Goal: Transaction & Acquisition: Complete application form

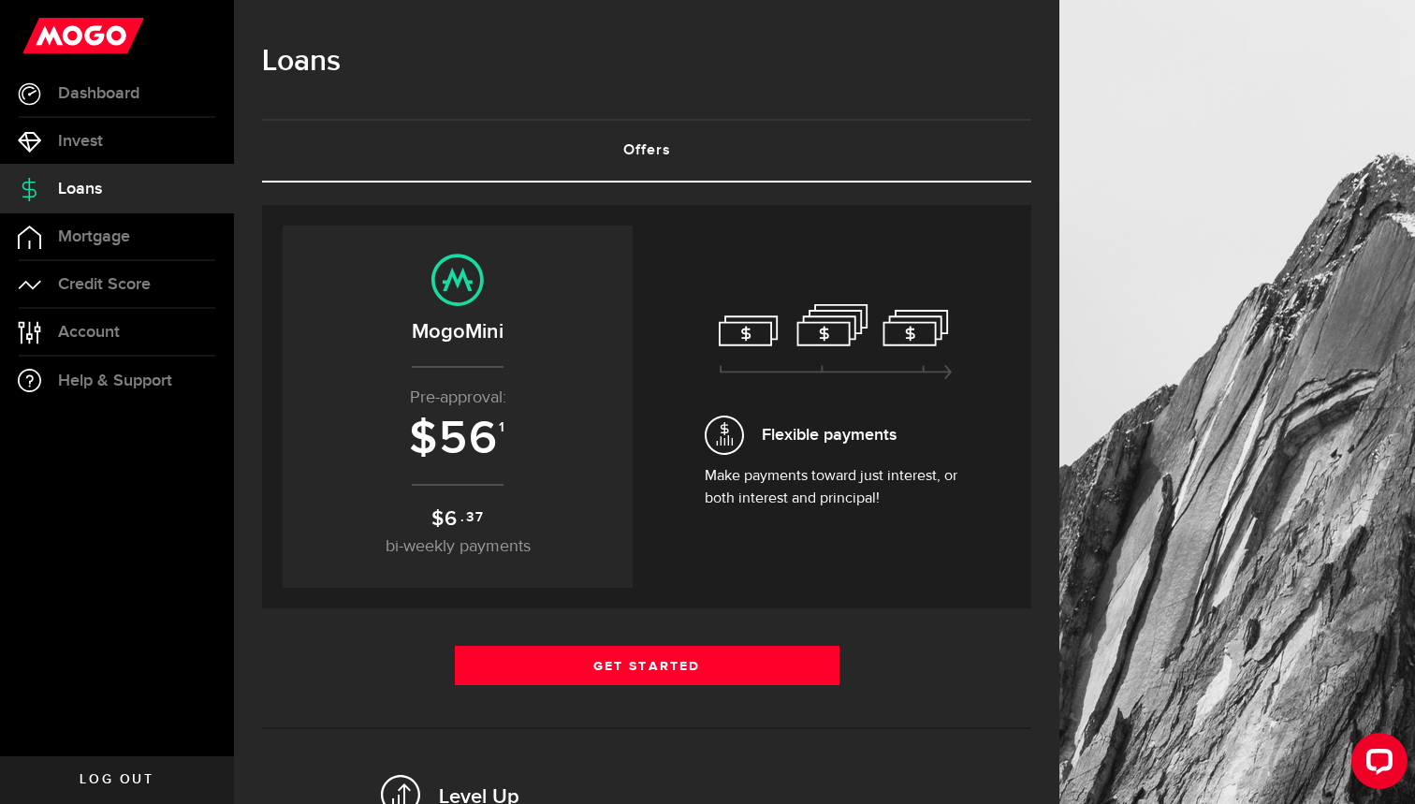
scroll to position [65, 0]
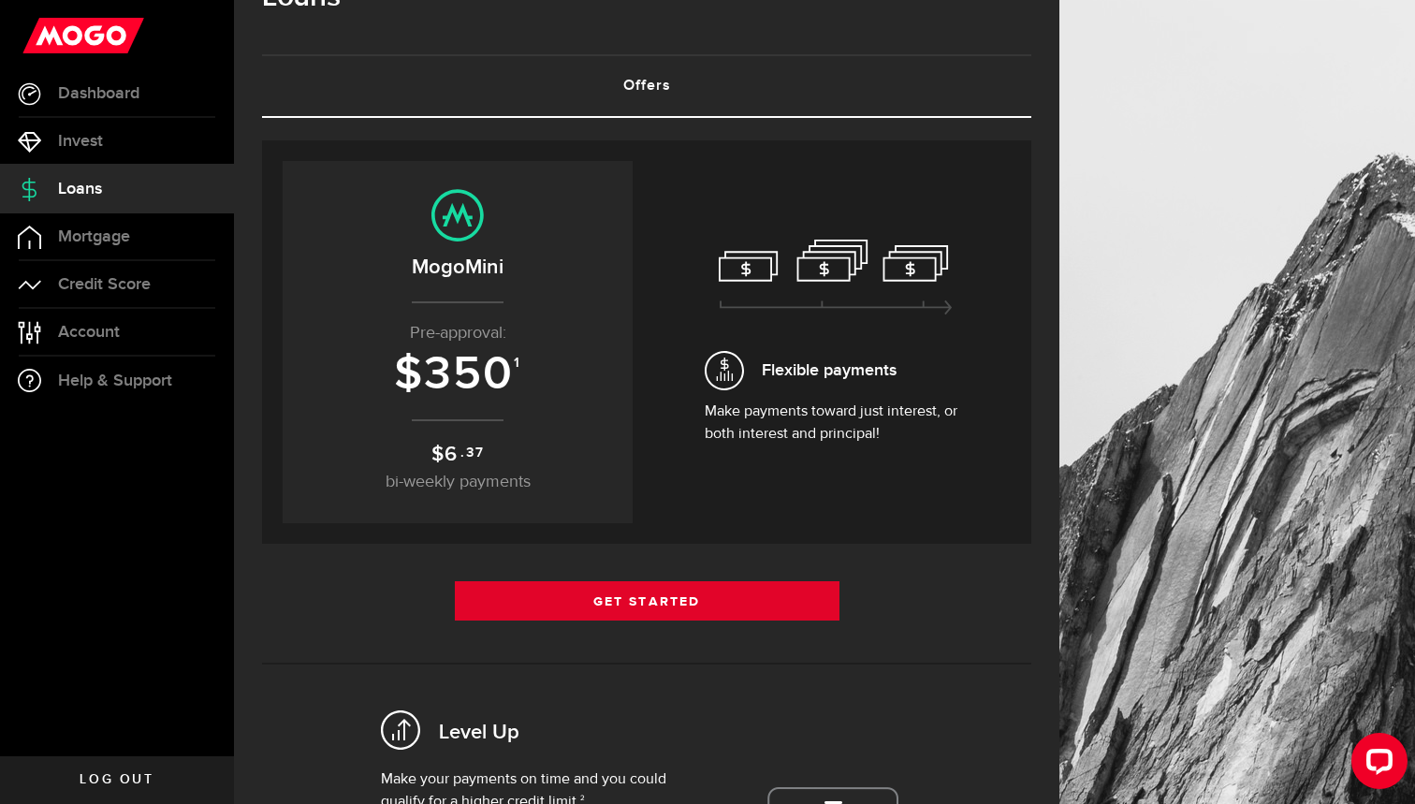
click at [617, 590] on link "Get Started" at bounding box center [647, 600] width 385 height 39
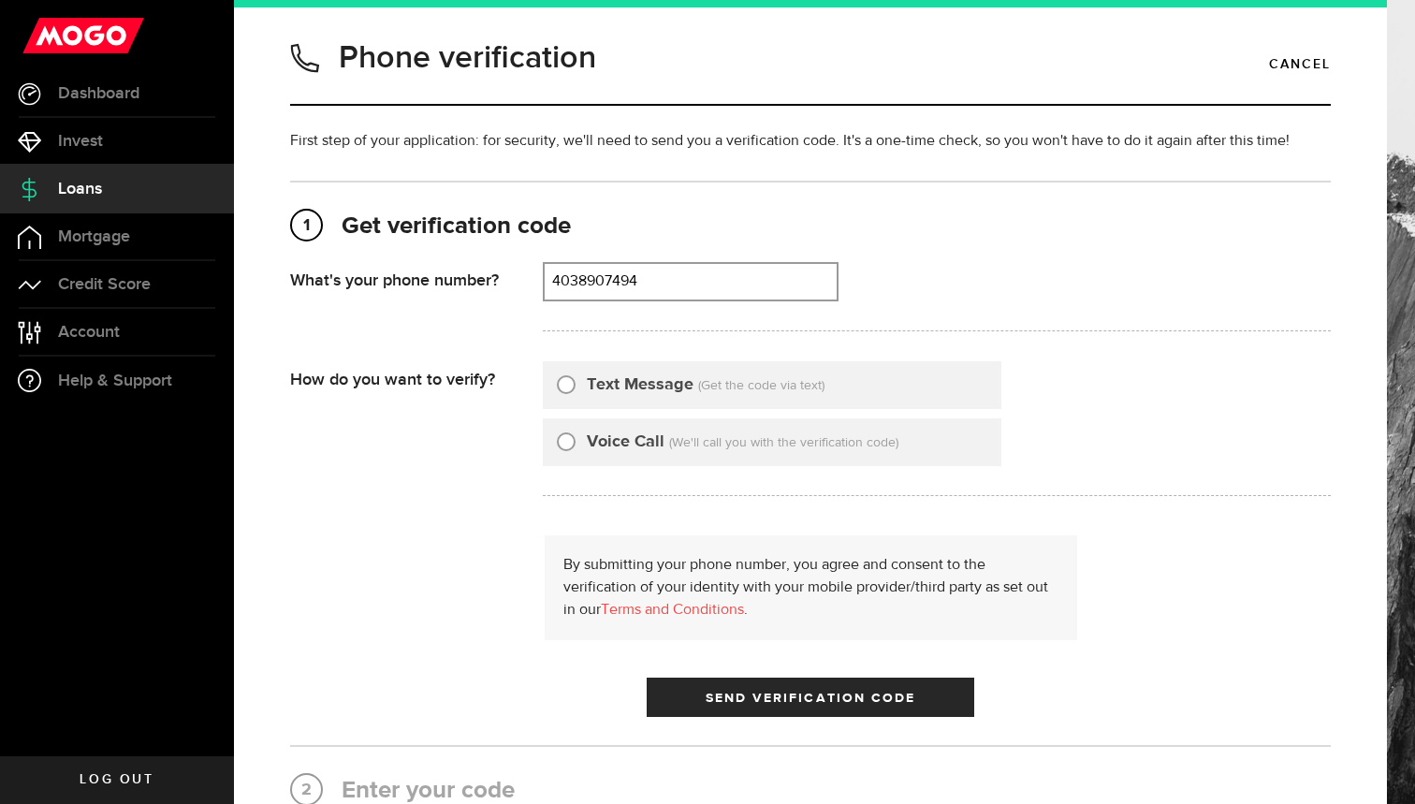
type input "4038907494"
click at [628, 394] on label "Text Message" at bounding box center [640, 385] width 107 height 25
click at [576, 391] on input "Text Message" at bounding box center [566, 382] width 19 height 19
radio input "true"
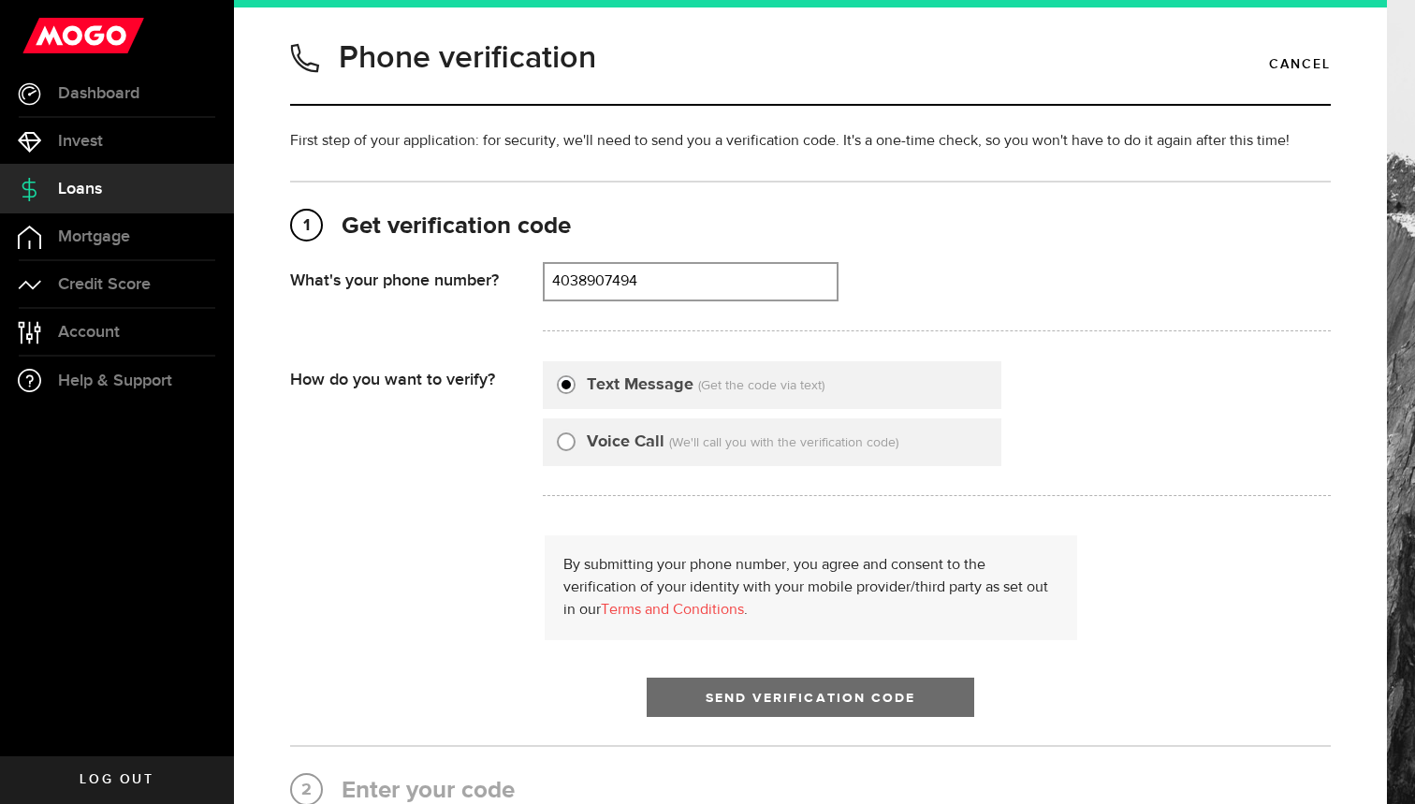
click at [737, 695] on span "Send Verification Code" at bounding box center [811, 698] width 211 height 13
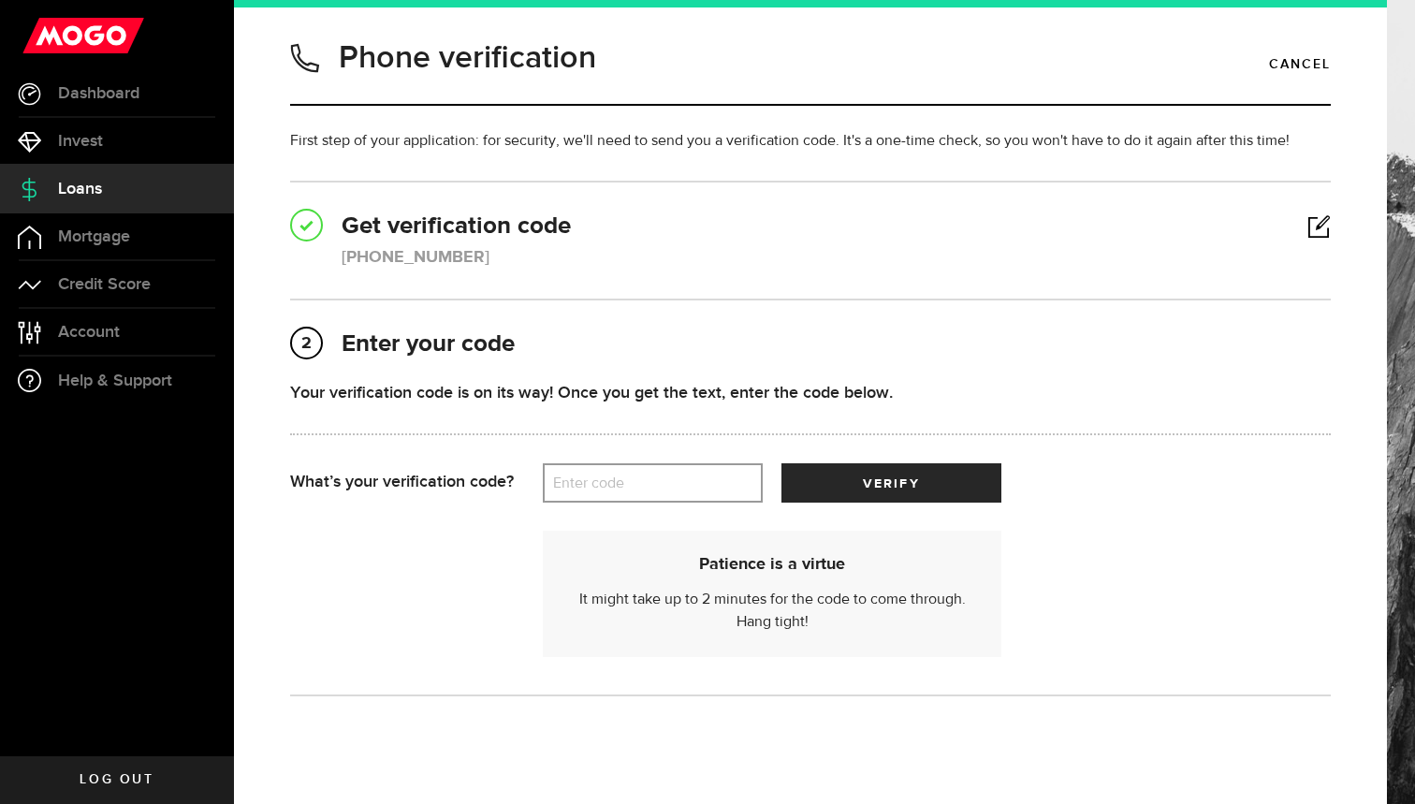
click at [657, 477] on label "Enter code" at bounding box center [653, 483] width 220 height 38
click at [657, 477] on input "Enter code" at bounding box center [653, 482] width 220 height 39
type input "30981"
click at [891, 483] on button "verify" at bounding box center [892, 482] width 220 height 39
click at [810, 485] on button "verify" at bounding box center [892, 482] width 220 height 39
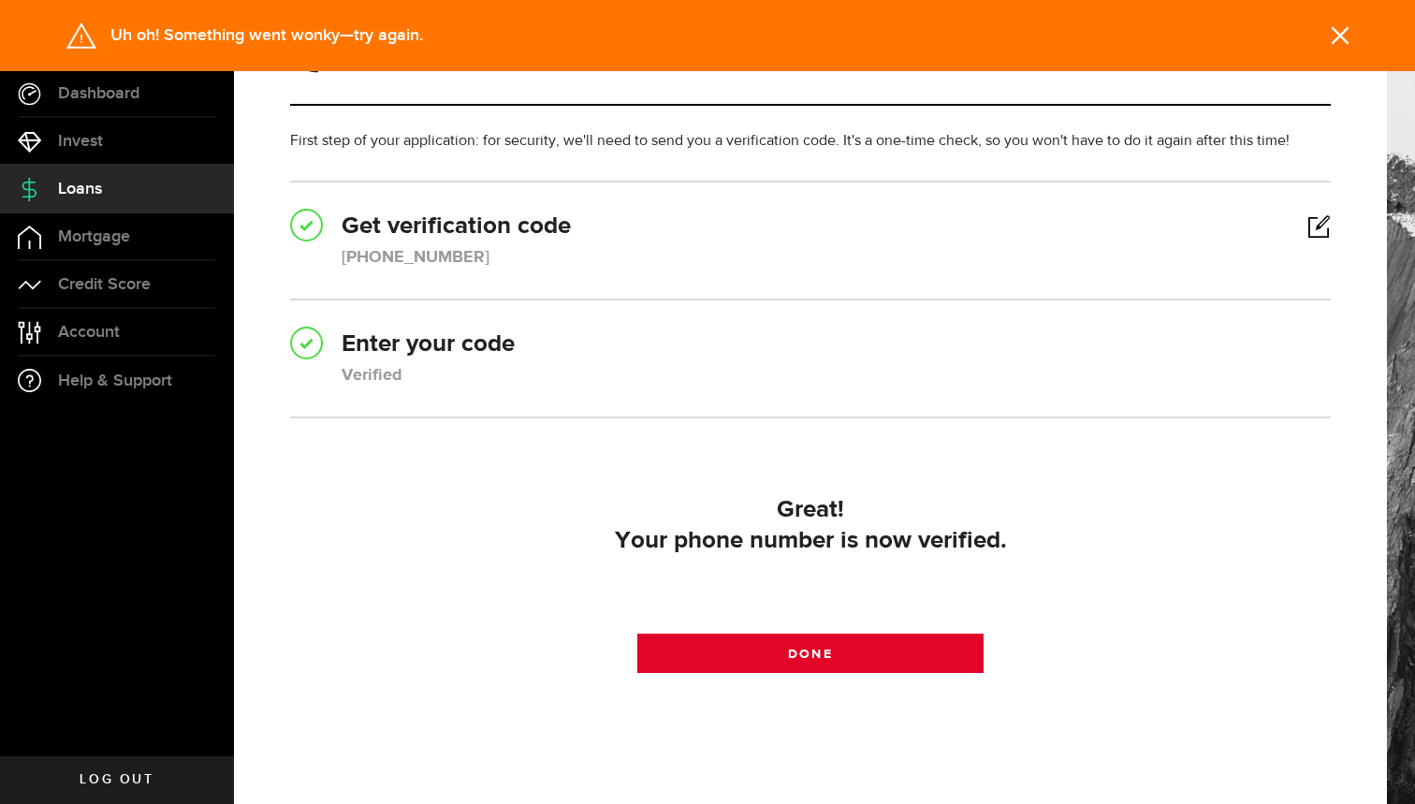
click at [799, 660] on span at bounding box center [810, 658] width 22 height 22
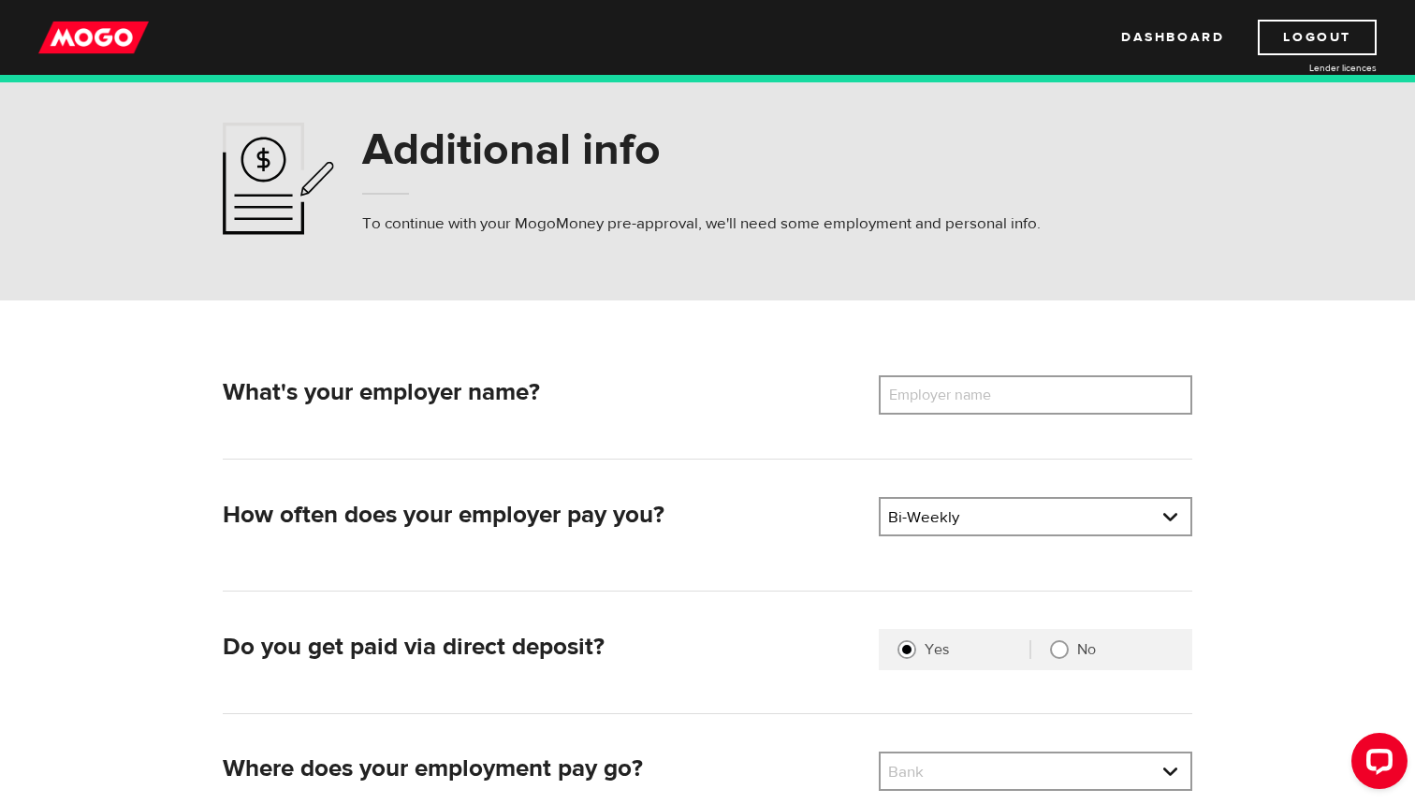
scroll to position [37, 0]
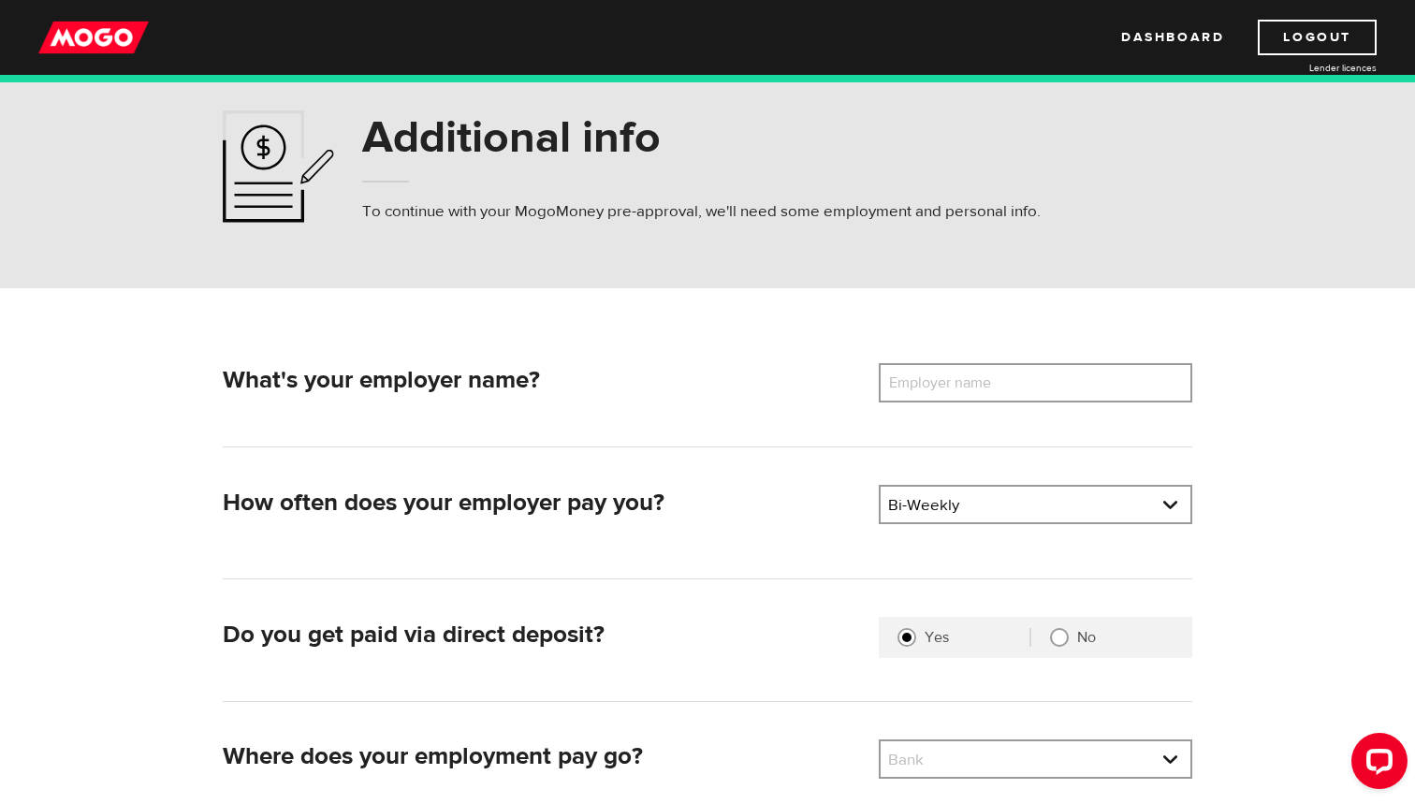
click at [939, 365] on label "Employer name" at bounding box center [954, 382] width 151 height 39
click at [939, 365] on input "Employer name" at bounding box center [1036, 382] width 314 height 39
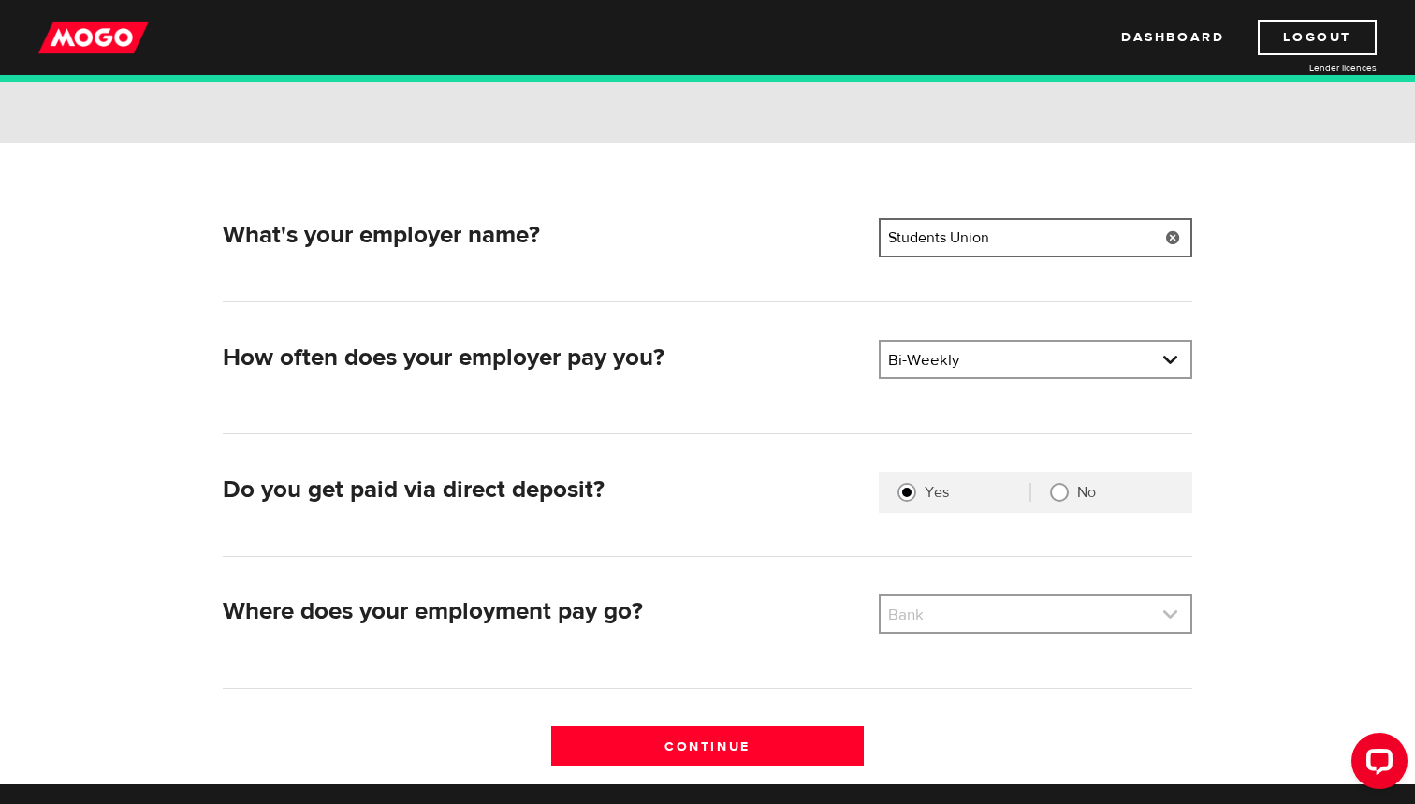
scroll to position [228, 0]
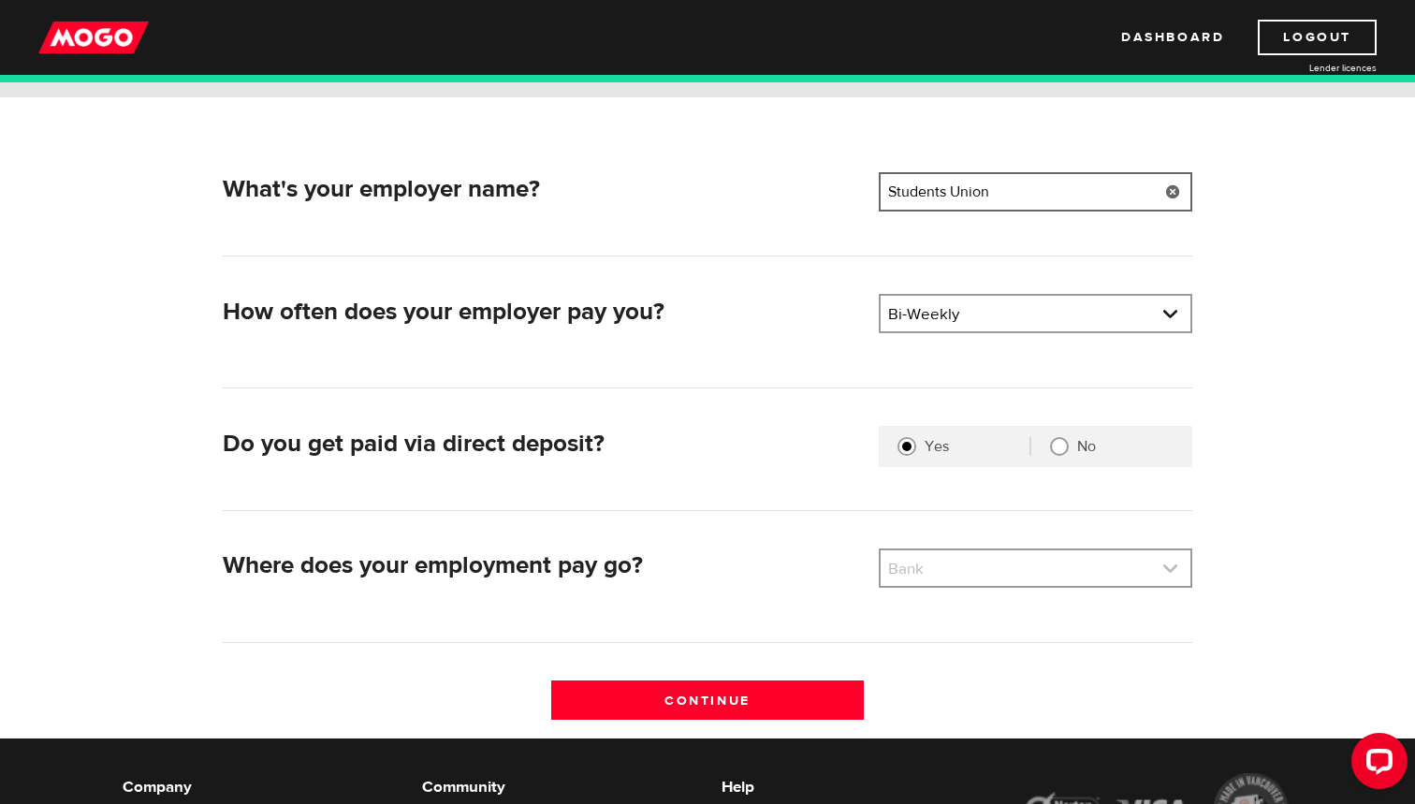
type input "Students Union"
click at [1026, 561] on link at bounding box center [1036, 568] width 310 height 36
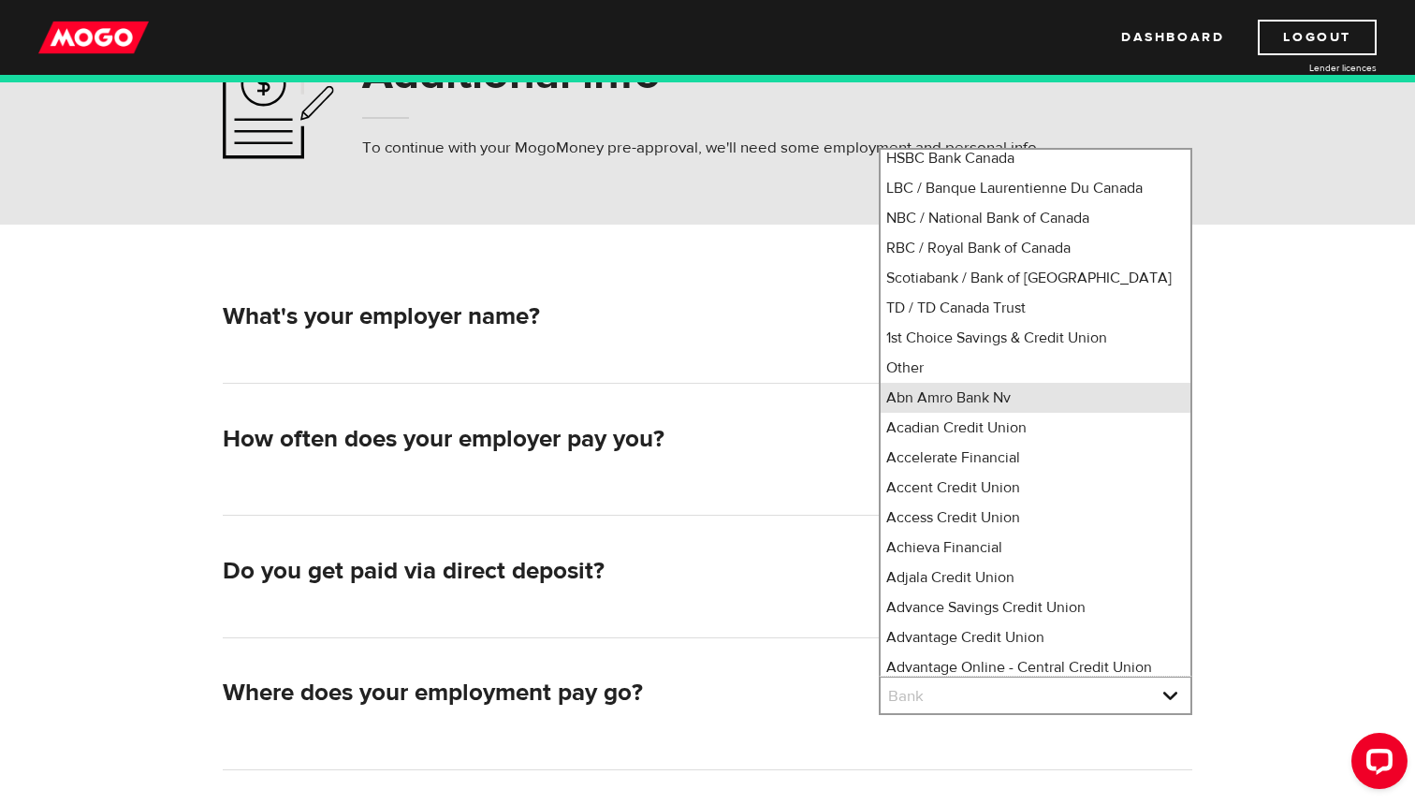
scroll to position [128, 0]
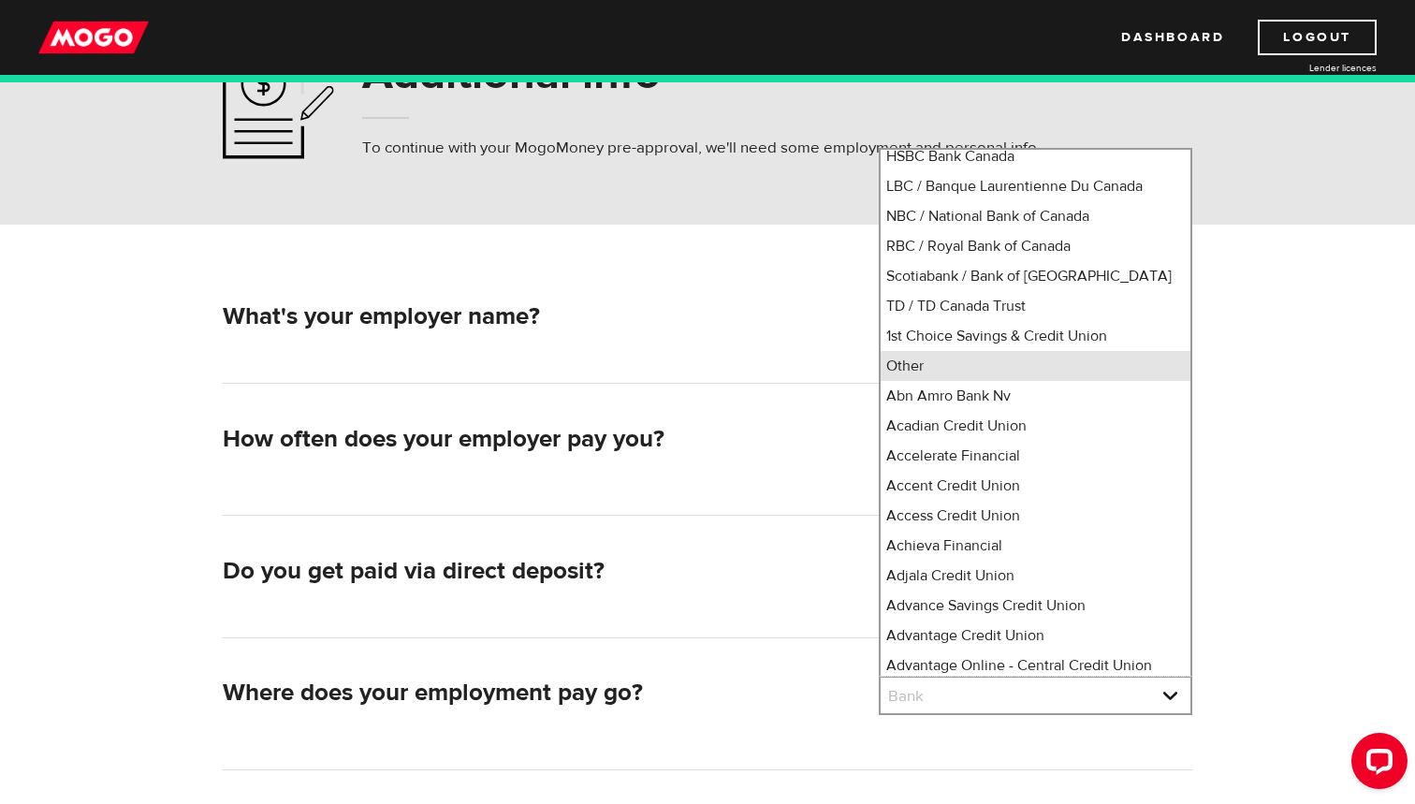
click at [945, 381] on li "Other" at bounding box center [1036, 366] width 310 height 30
select select "0"
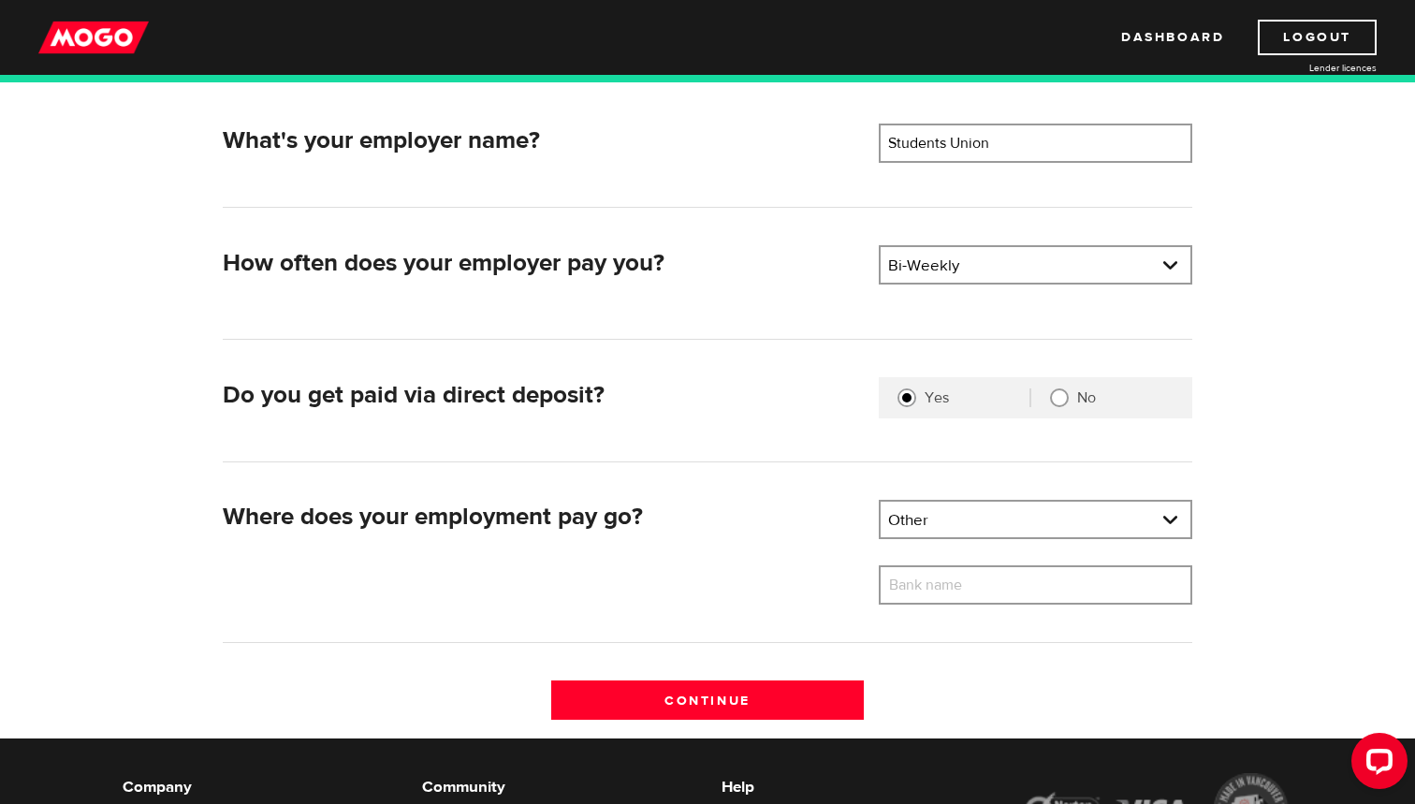
scroll to position [279, 0]
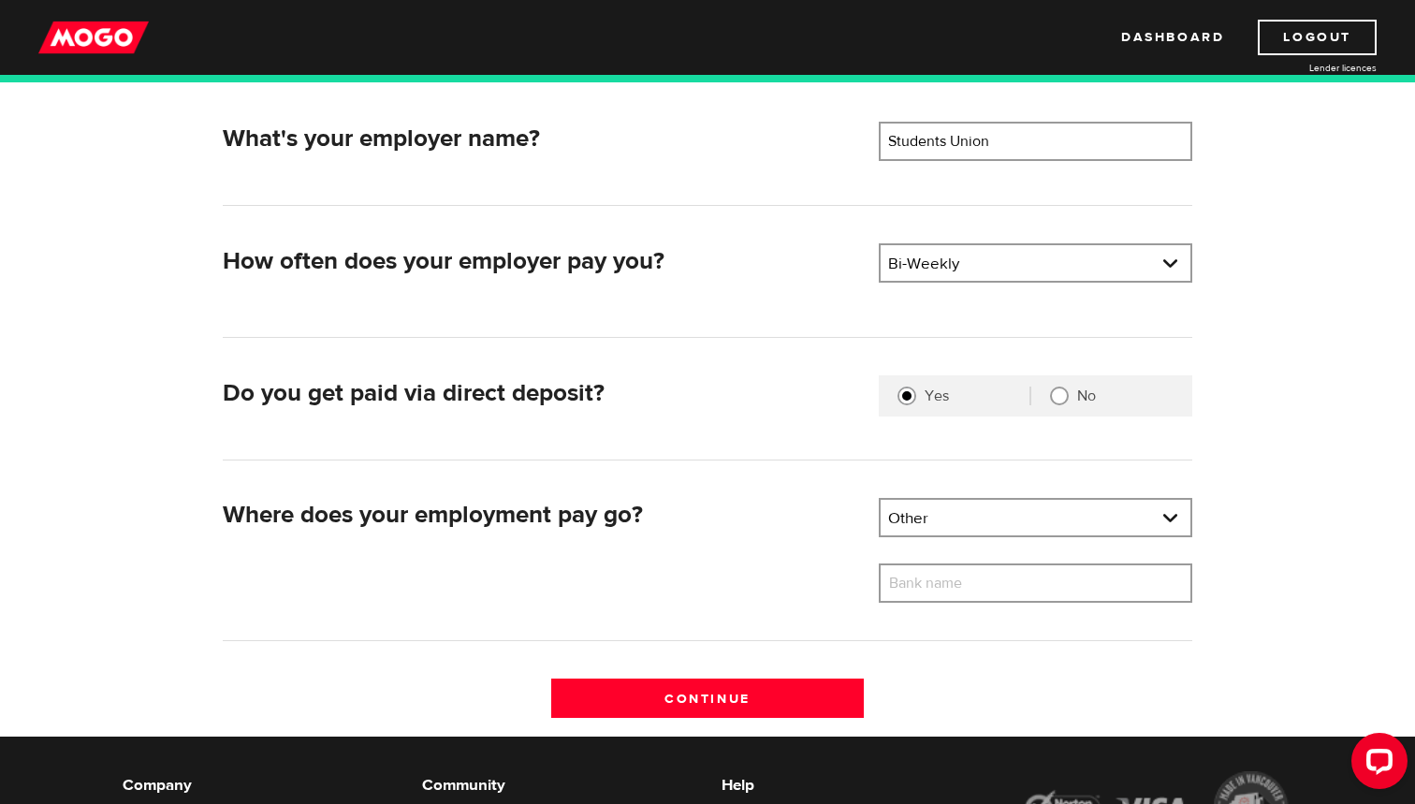
click at [936, 572] on label "Bank name" at bounding box center [940, 583] width 122 height 39
click at [936, 572] on input "Bank name" at bounding box center [1036, 583] width 314 height 39
type input "RBC"
click at [764, 682] on input "Continue" at bounding box center [708, 698] width 314 height 39
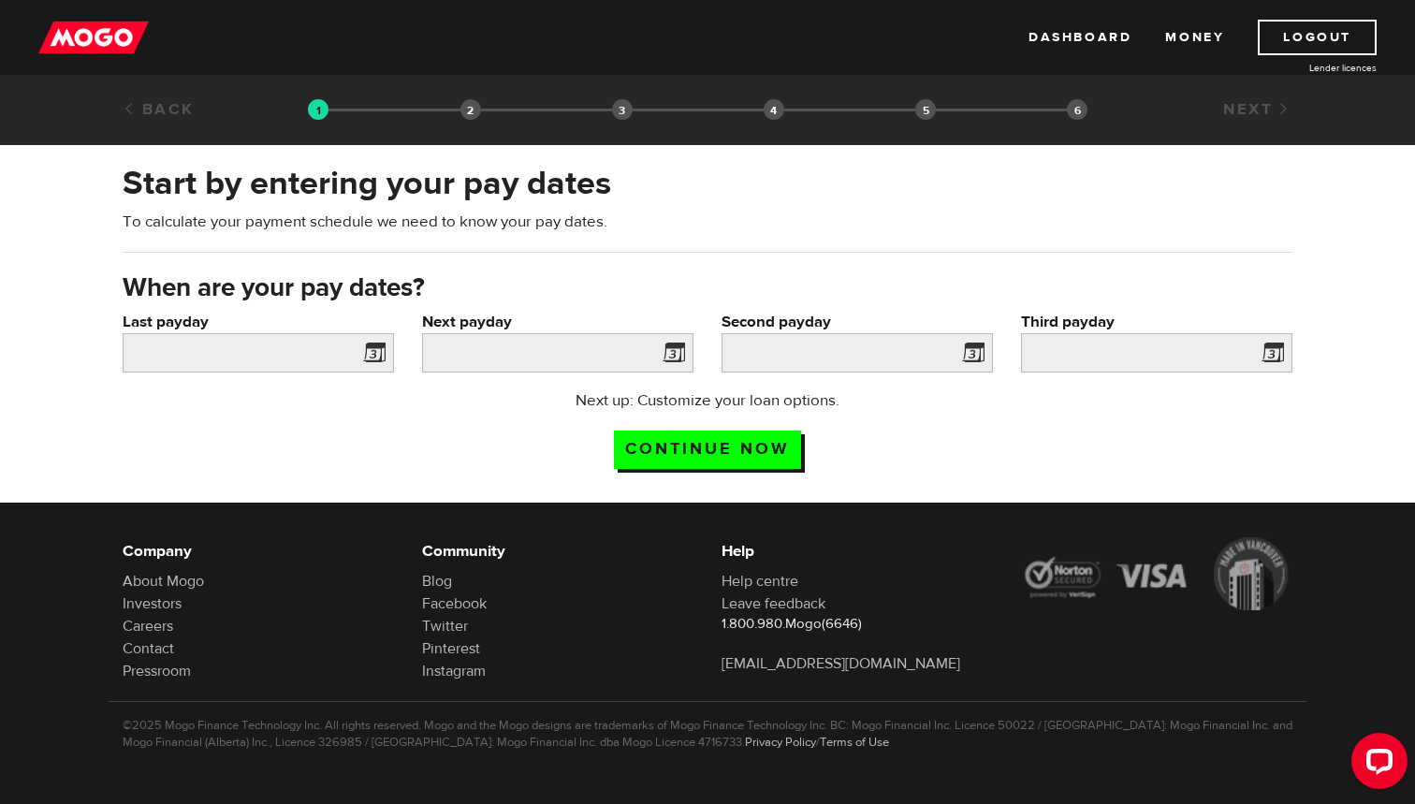
click at [300, 382] on div "Last payday Please enter your last pay date." at bounding box center [259, 350] width 300 height 79
click at [300, 367] on input "Last payday" at bounding box center [258, 352] width 271 height 39
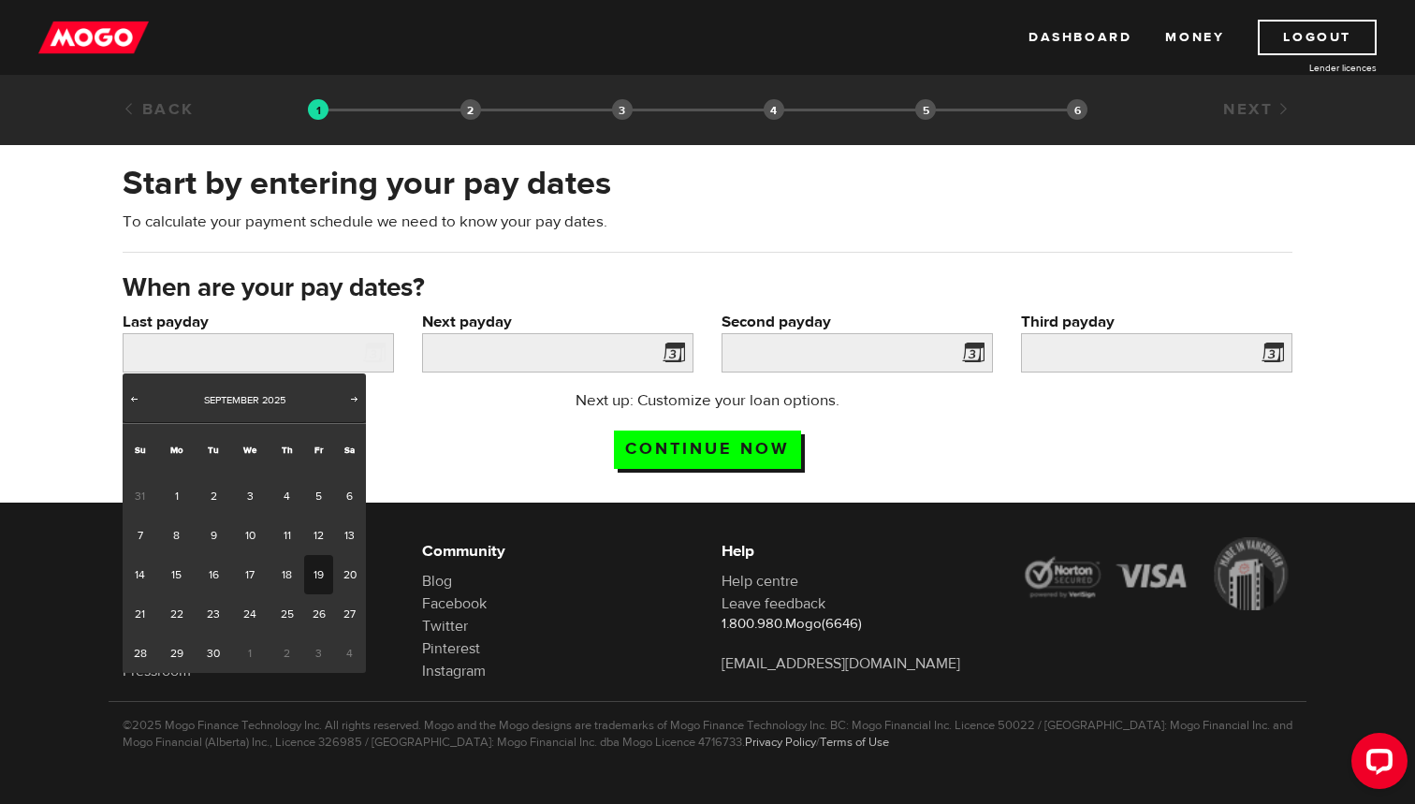
click at [317, 564] on link "19" at bounding box center [318, 574] width 29 height 39
type input "[DATE]"
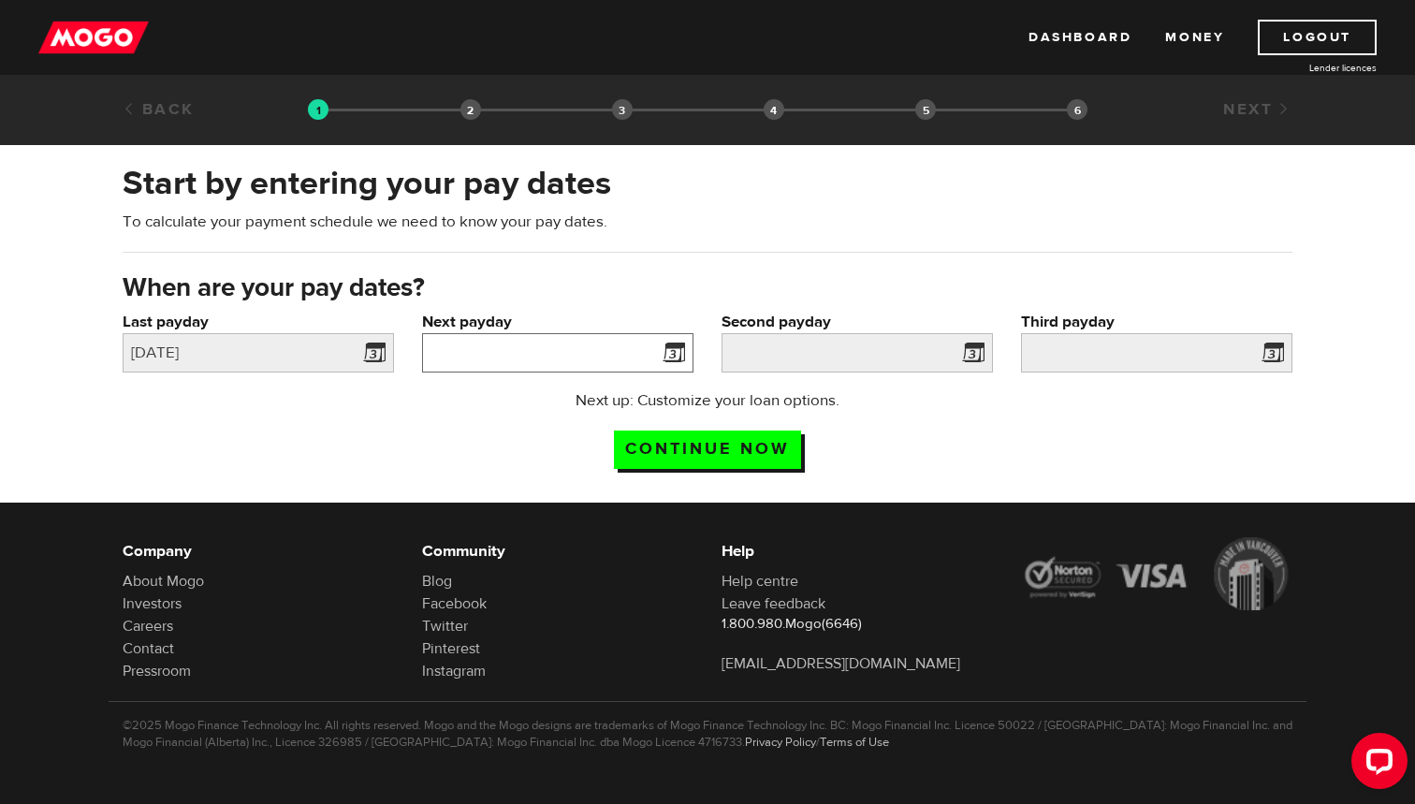
click at [475, 360] on input "Next payday" at bounding box center [557, 352] width 271 height 39
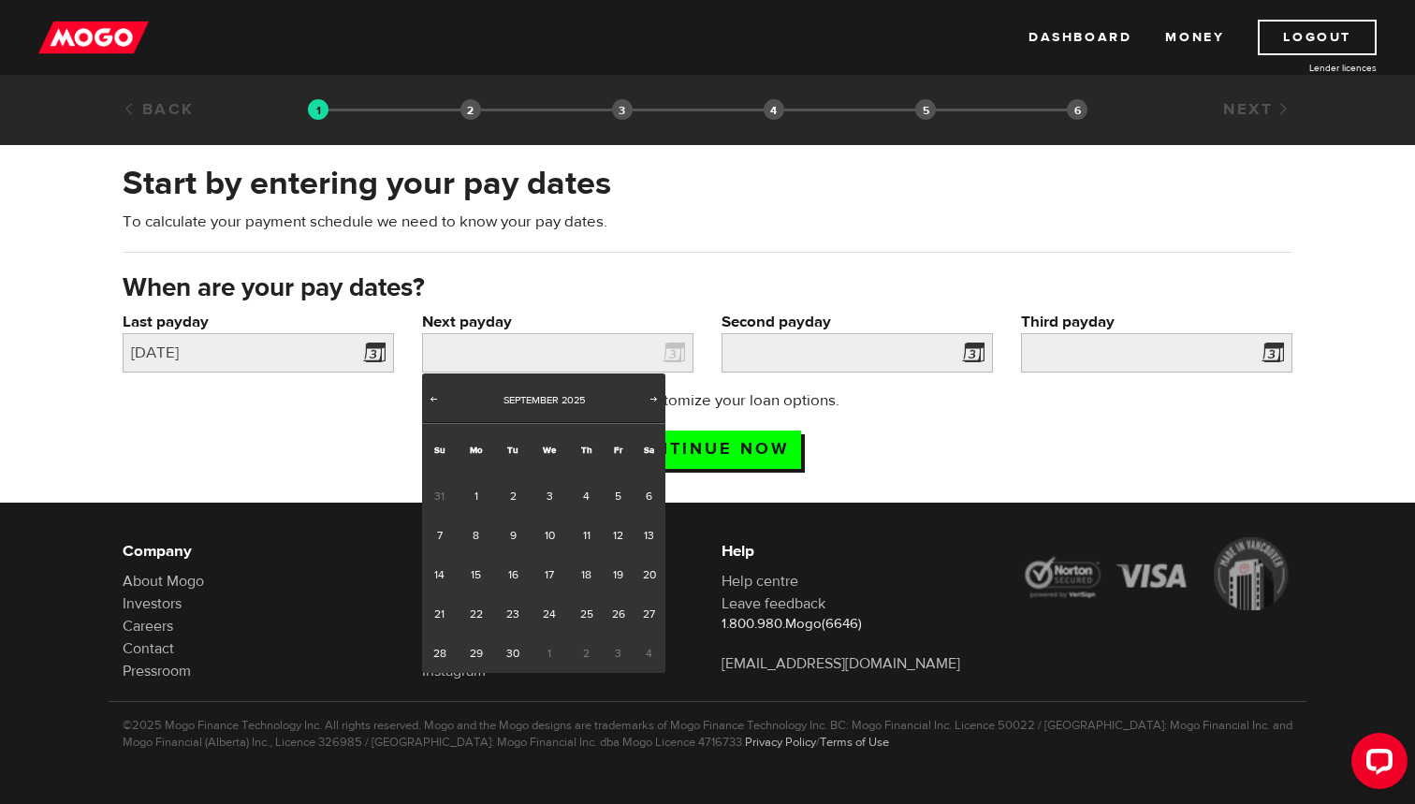
click at [621, 658] on span "3" at bounding box center [618, 653] width 29 height 39
click at [653, 405] on span "Next" at bounding box center [654, 398] width 15 height 15
click at [613, 488] on link "3" at bounding box center [618, 495] width 29 height 39
type input "[DATE]"
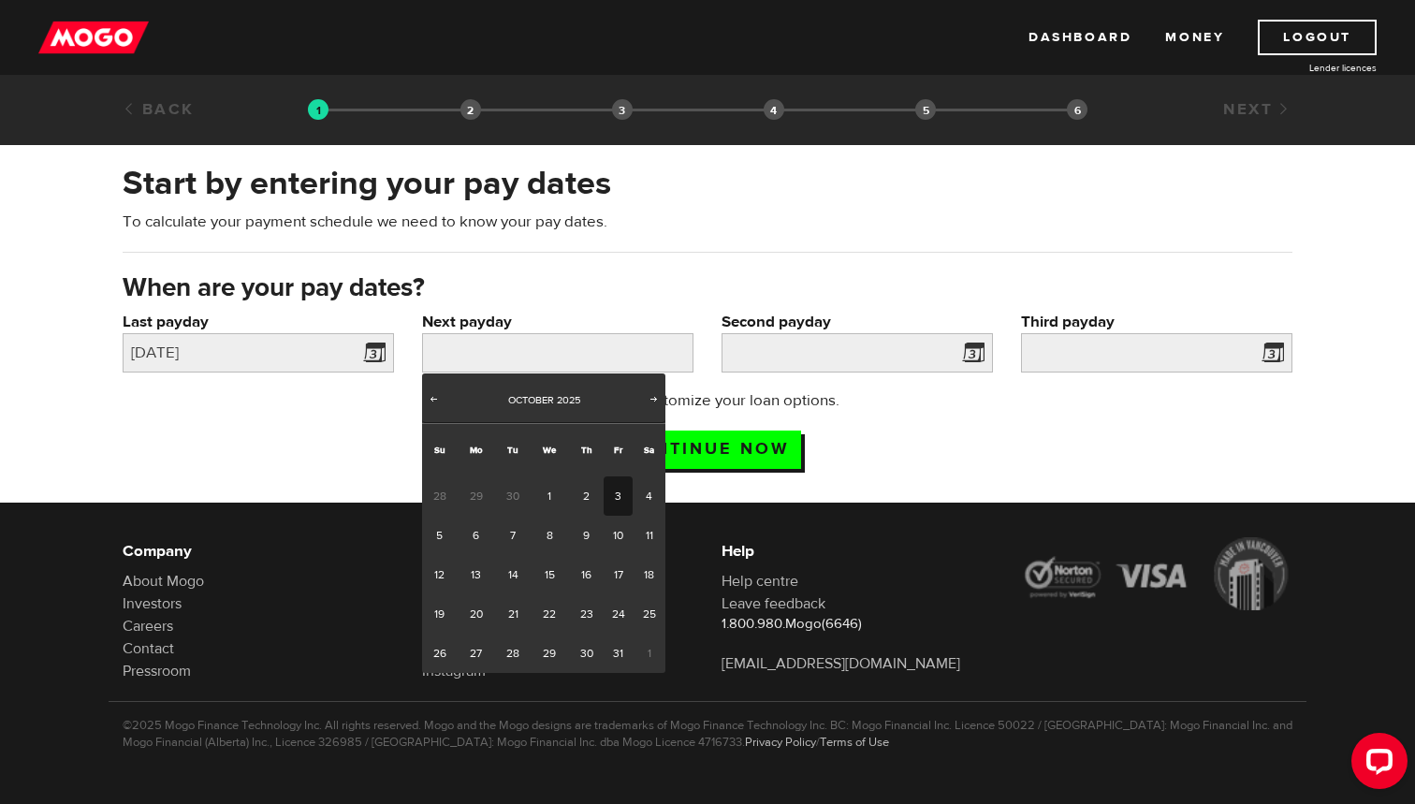
type input "2025/10/31"
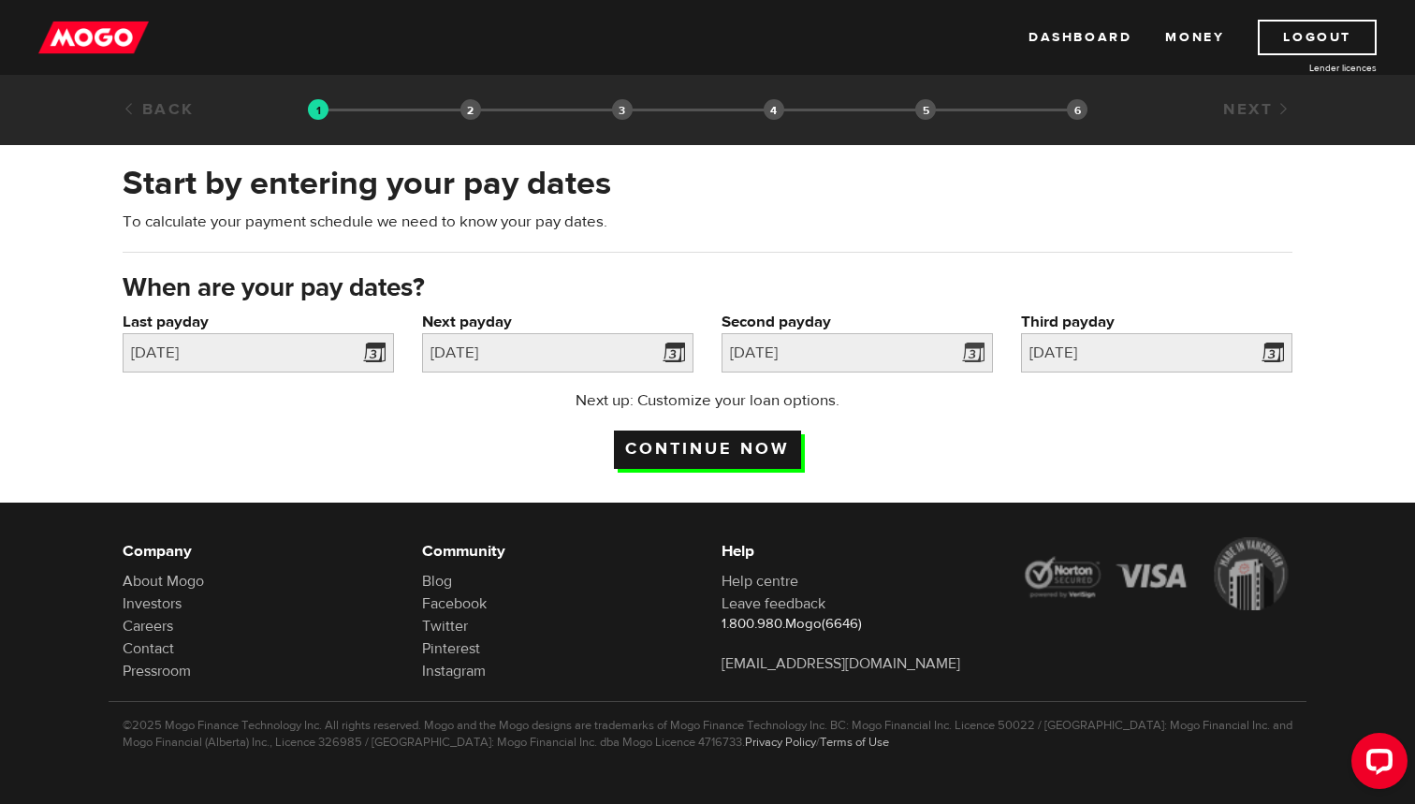
click at [774, 451] on input "Continue now" at bounding box center [707, 450] width 187 height 38
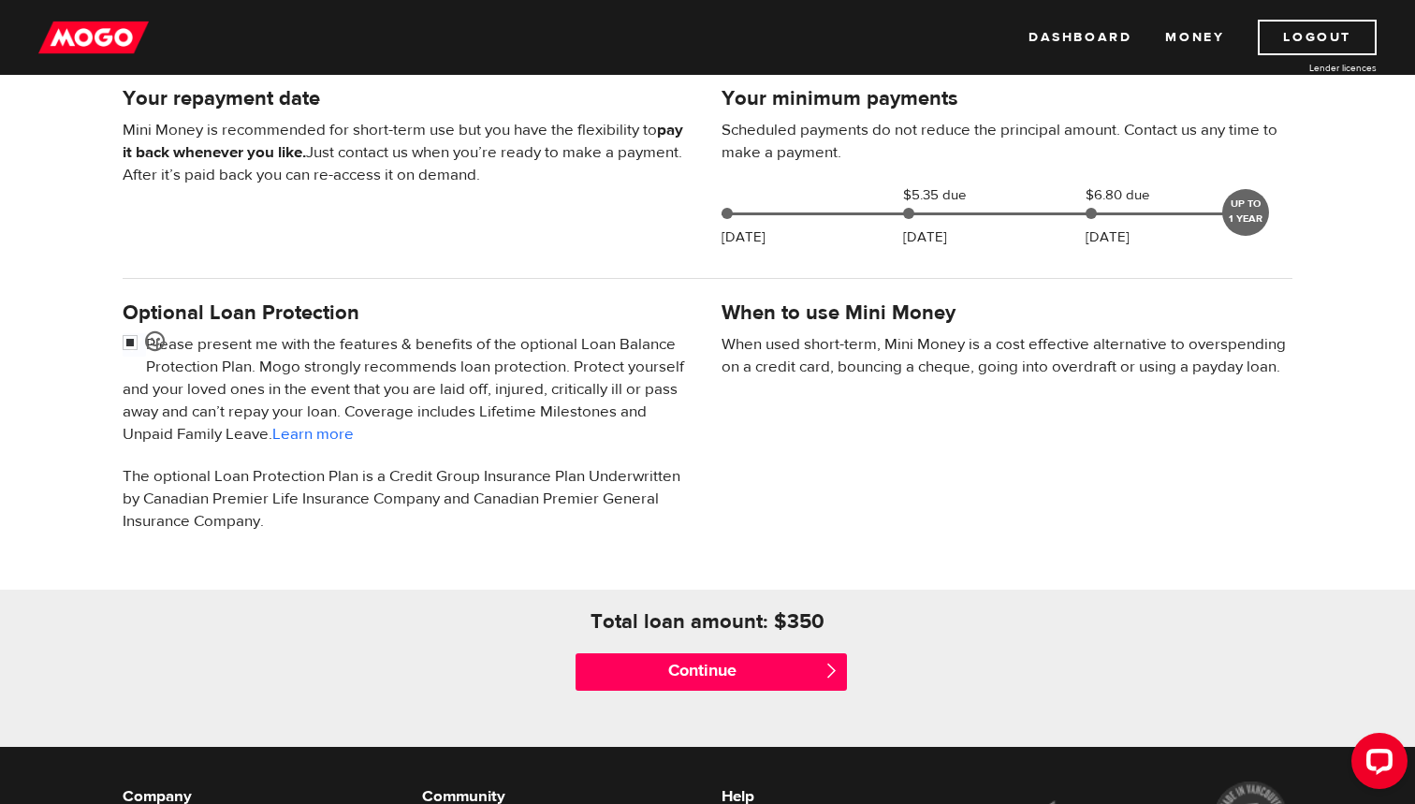
scroll to position [421, 0]
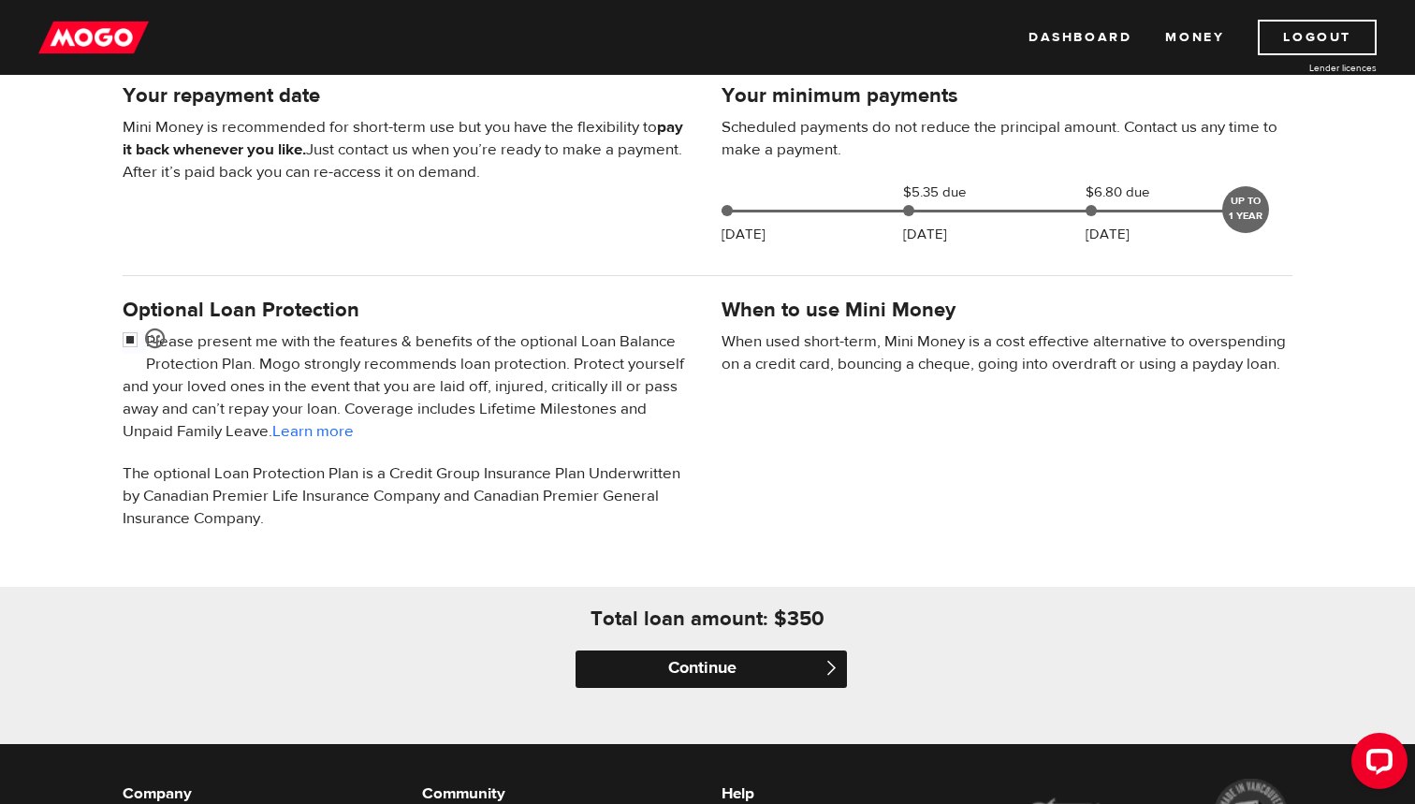
click at [743, 659] on input "Continue" at bounding box center [711, 669] width 271 height 37
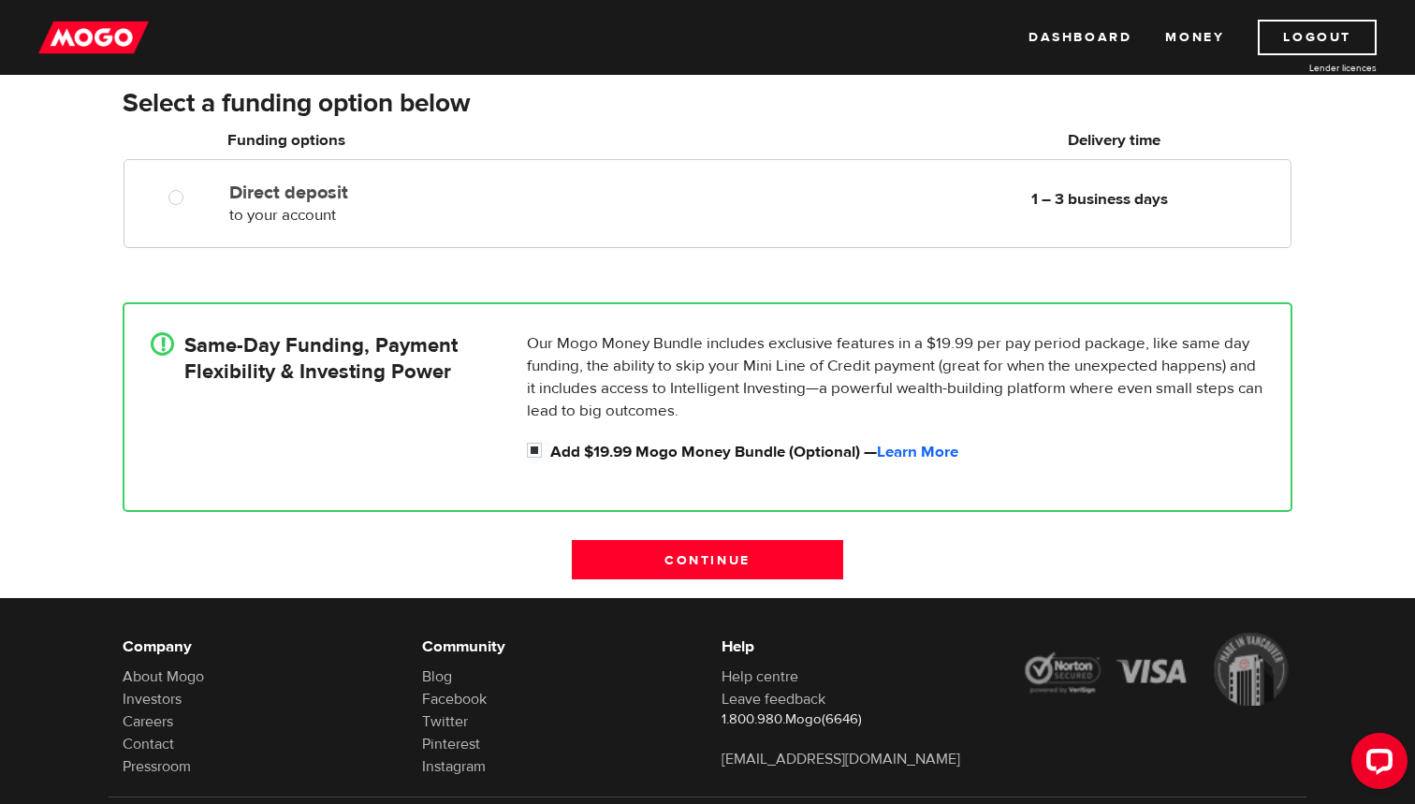
scroll to position [258, 0]
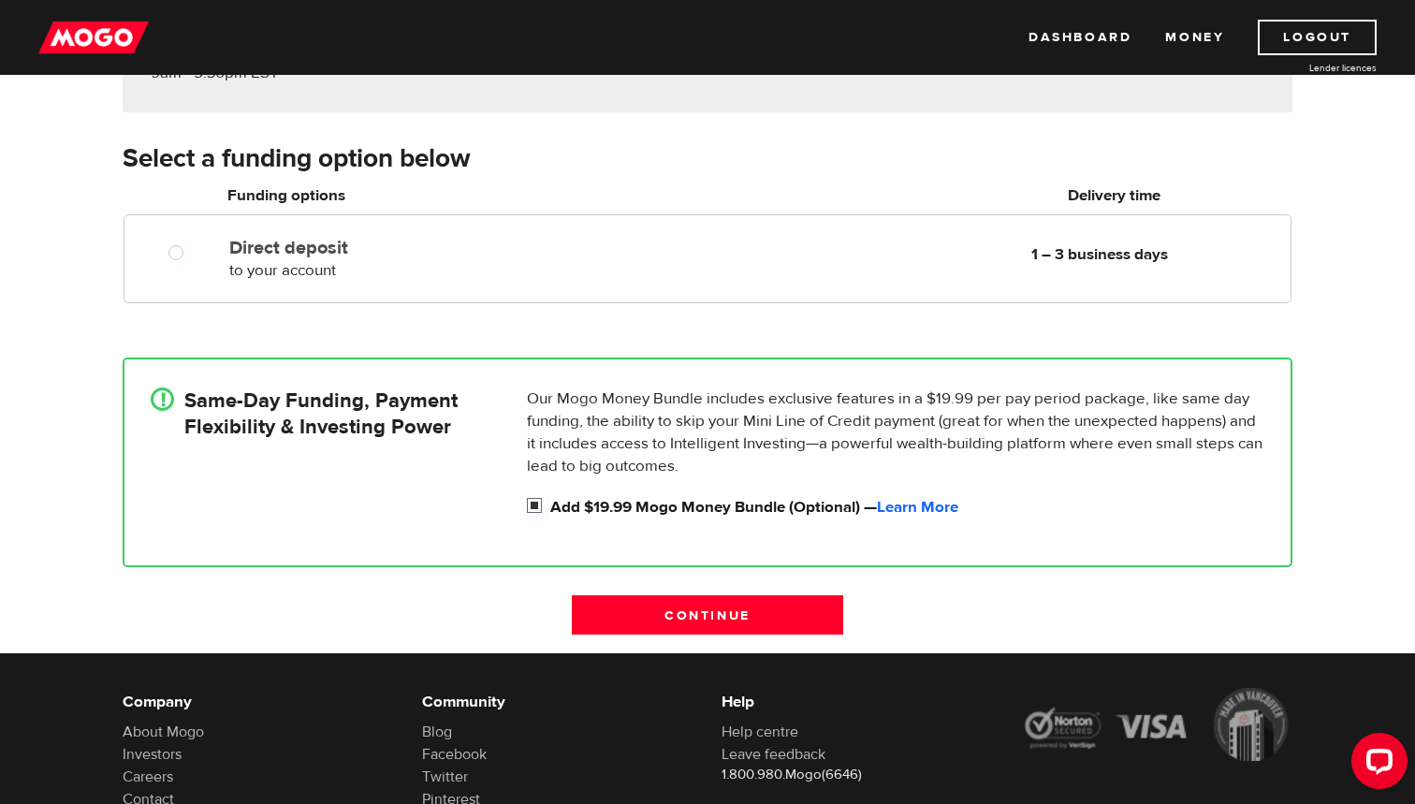
click at [543, 511] on input "Add $19.99 Mogo Money Bundle (Optional) — Learn More" at bounding box center [538, 507] width 23 height 23
click at [358, 404] on h4 "Same-Day Funding, Payment Flexibility & Investing Power" at bounding box center [320, 414] width 273 height 52
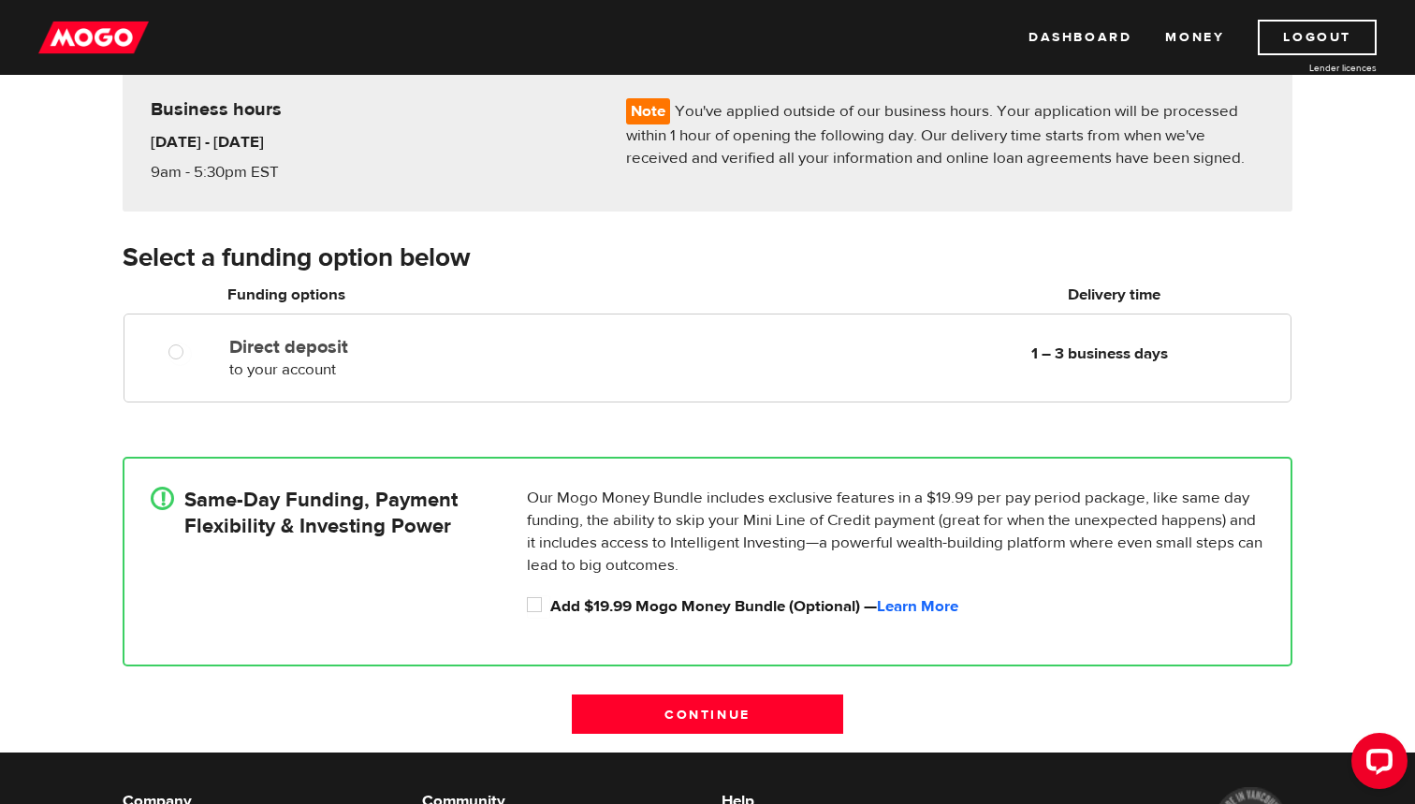
scroll to position [169, 0]
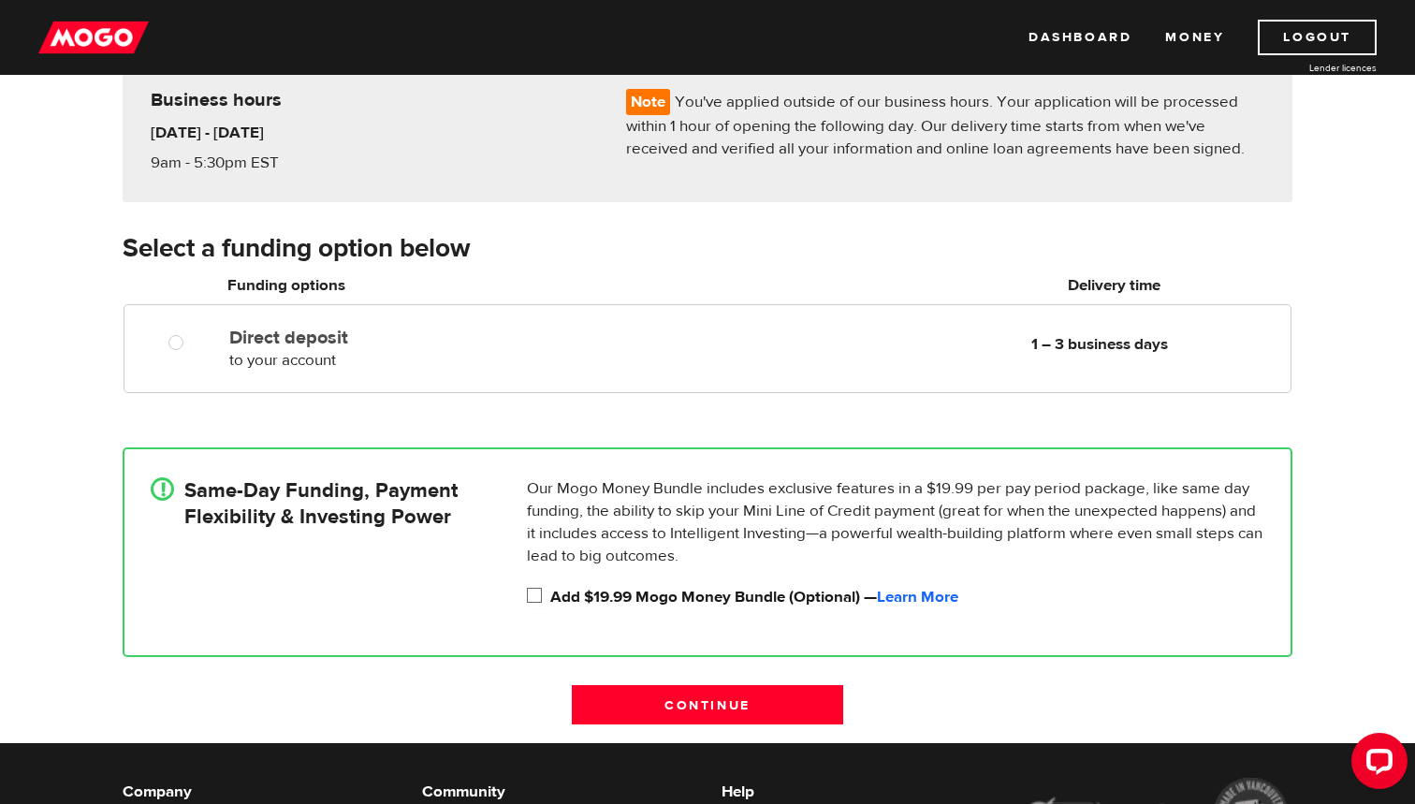
click at [535, 599] on input "Add $19.99 Mogo Money Bundle (Optional) — Learn More" at bounding box center [538, 597] width 23 height 23
checkbox input "true"
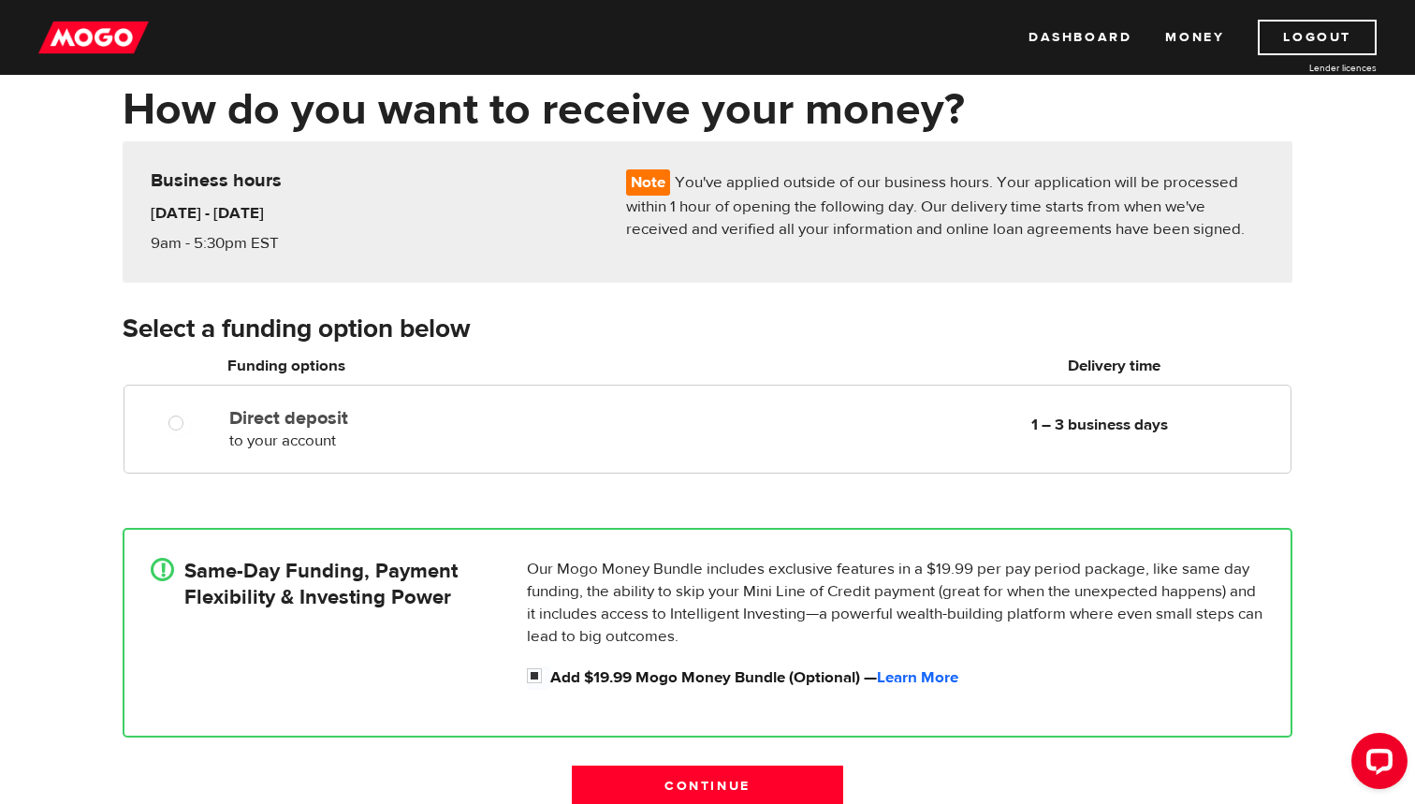
scroll to position [65, 1]
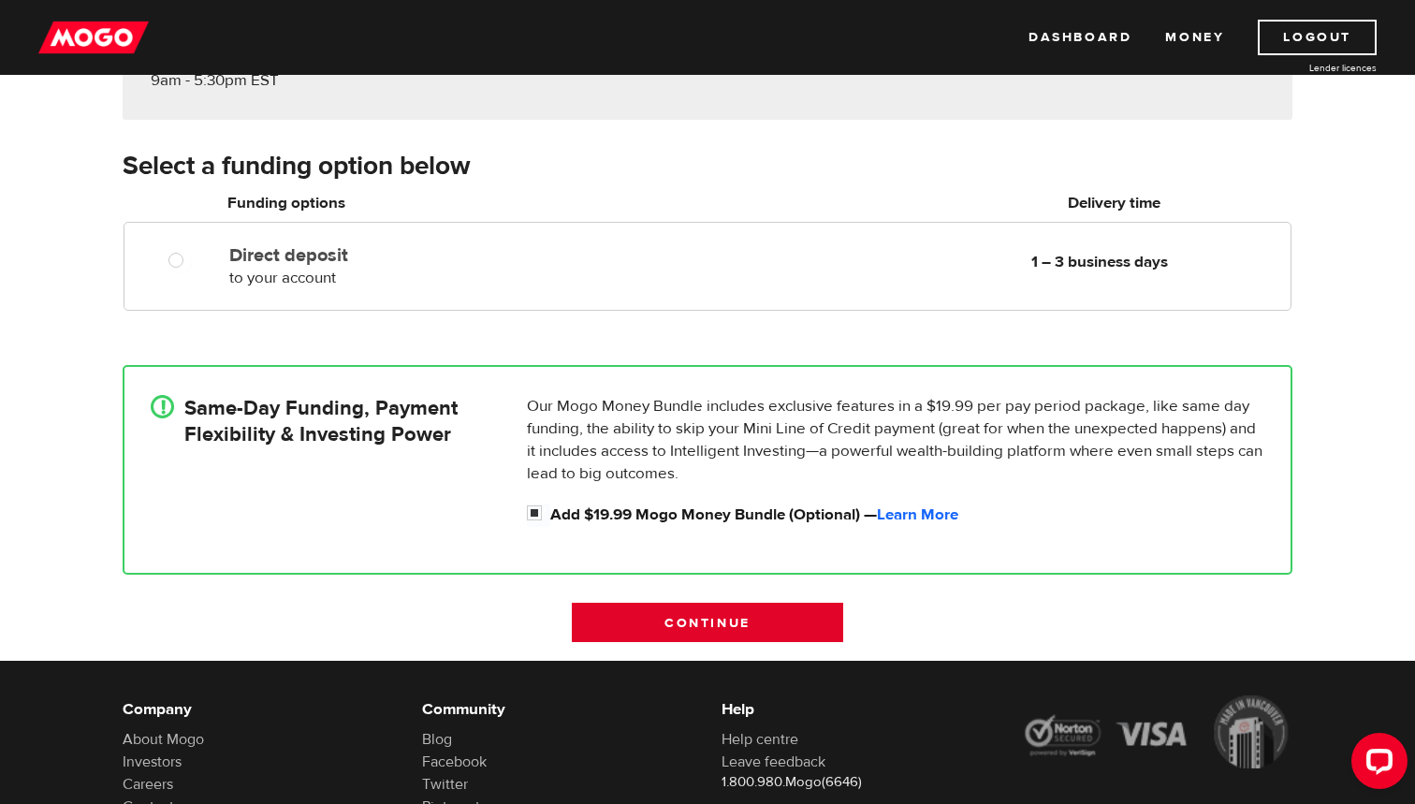
click at [717, 633] on input "Continue" at bounding box center [707, 622] width 271 height 39
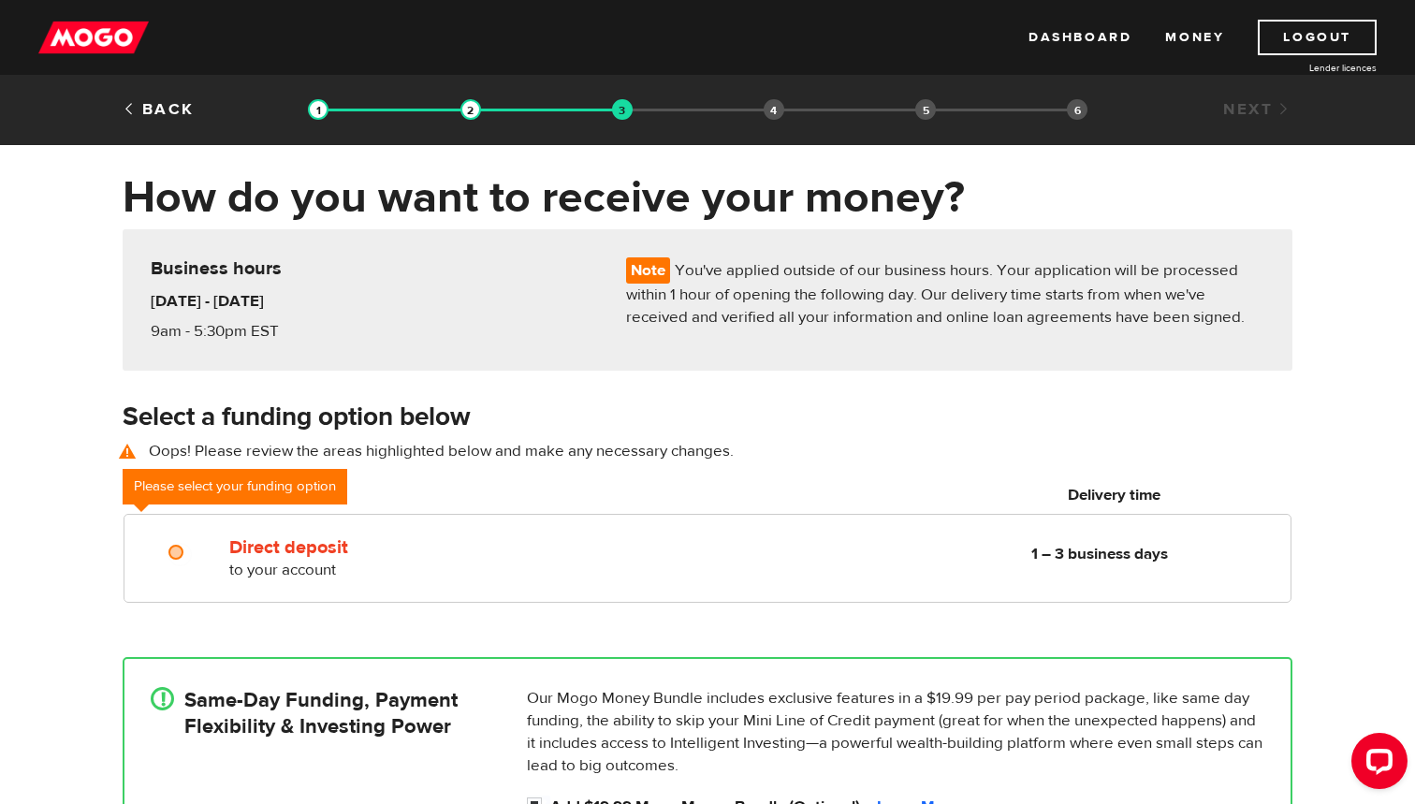
scroll to position [0, 0]
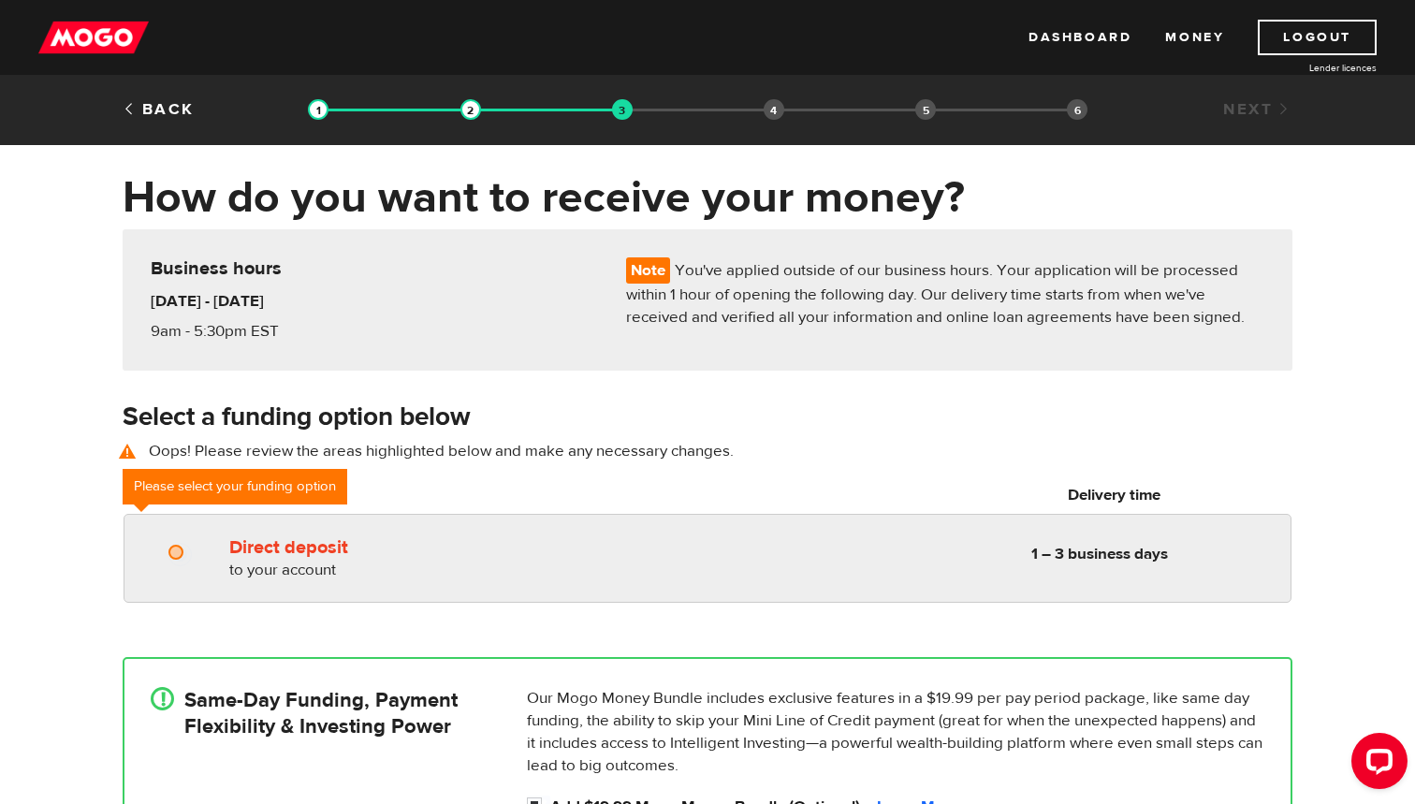
radio input "true"
click at [206, 566] on div at bounding box center [182, 554] width 112 height 23
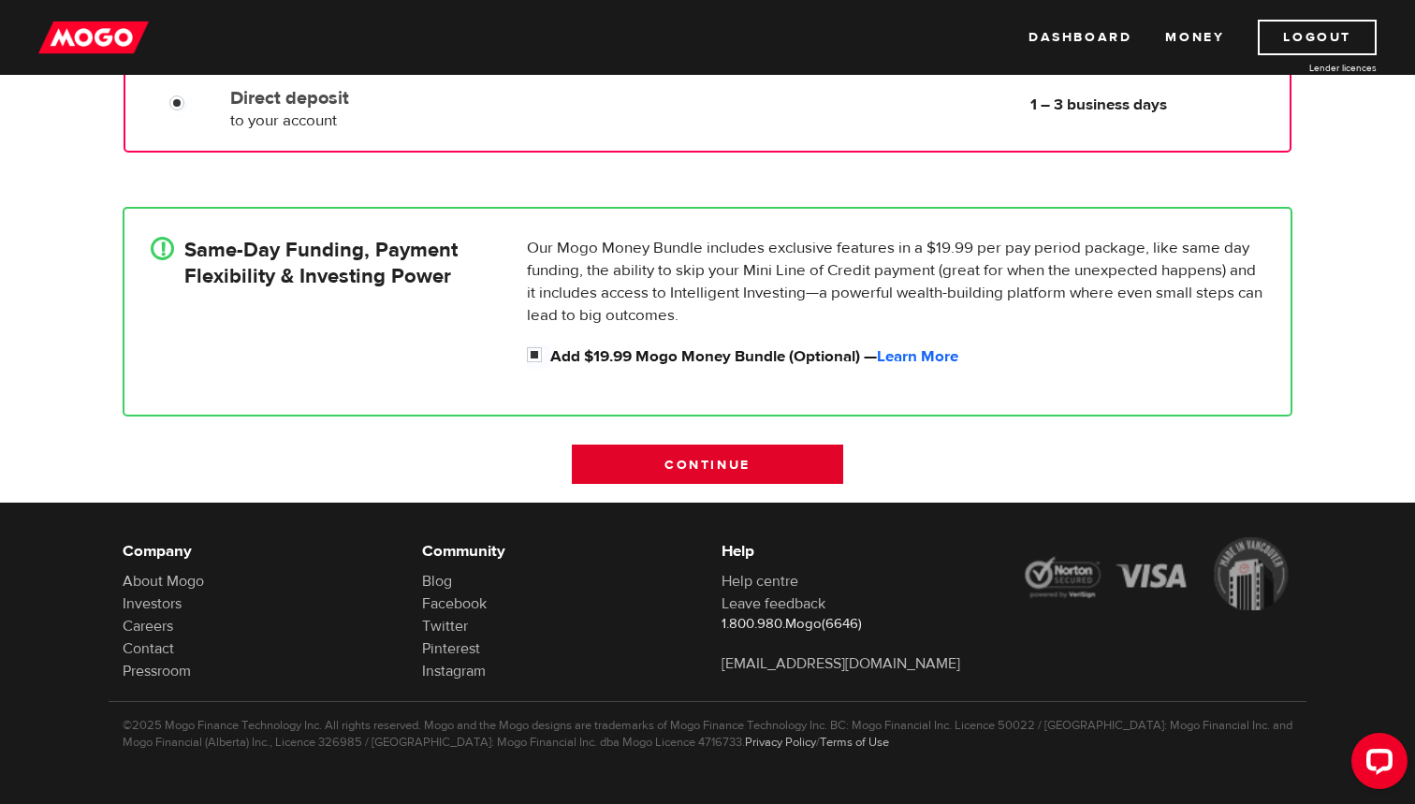
scroll to position [451, 0]
click at [643, 360] on label "Add $19.99 Mogo Money Bundle (Optional) — Learn More" at bounding box center [907, 356] width 714 height 22
click at [550, 360] on input "Add $19.99 Mogo Money Bundle (Optional) — Learn More" at bounding box center [538, 356] width 23 height 23
checkbox input "false"
radio input "false"
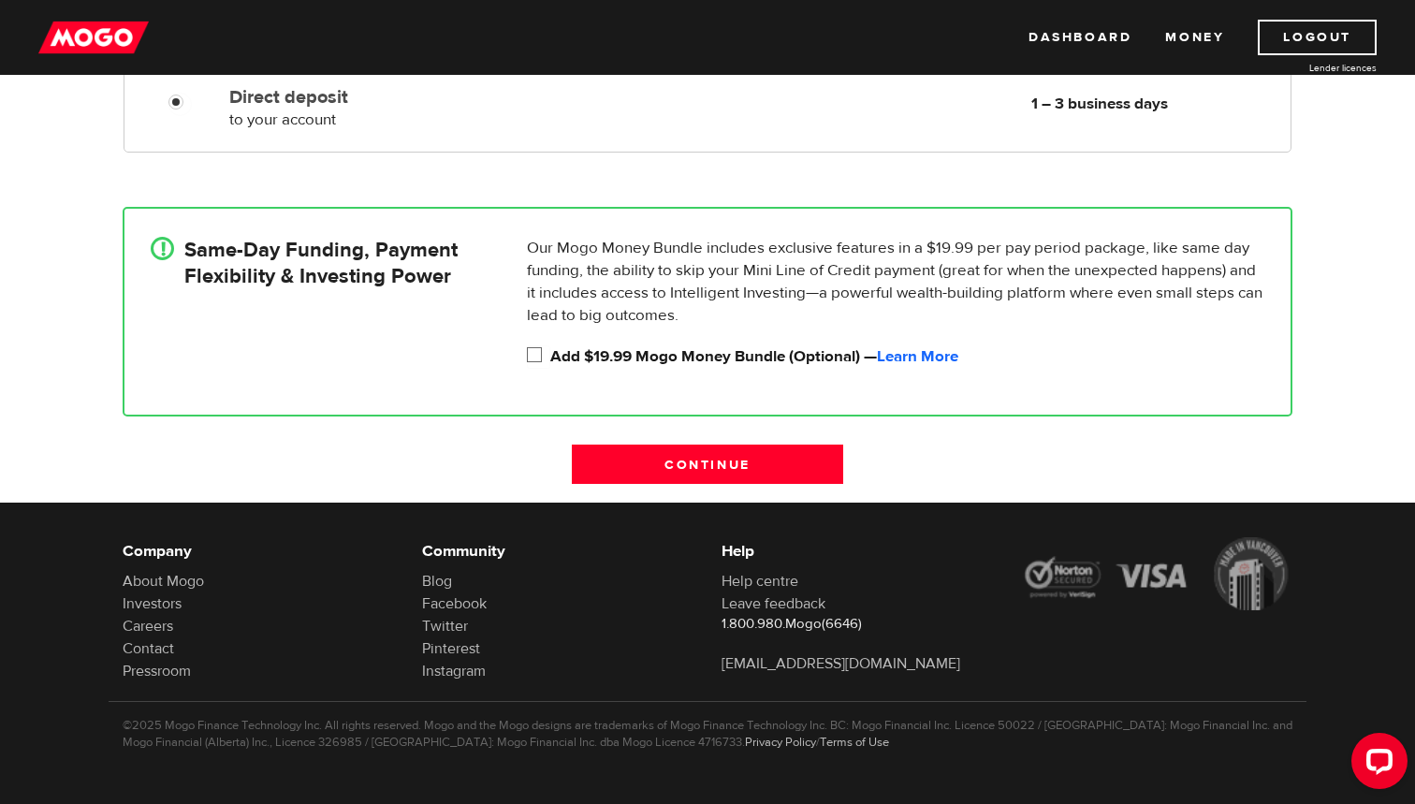
click at [643, 360] on label "Add $19.99 Mogo Money Bundle (Optional) — Learn More" at bounding box center [907, 356] width 714 height 22
click at [550, 360] on input "Add $19.99 Mogo Money Bundle (Optional) — Learn More" at bounding box center [538, 356] width 23 height 23
click at [659, 365] on label "Add $19.99 Mogo Money Bundle (Optional) — Learn More" at bounding box center [907, 356] width 714 height 22
click at [550, 365] on input "Add $19.99 Mogo Money Bundle (Optional) — Learn More" at bounding box center [538, 356] width 23 height 23
checkbox input "false"
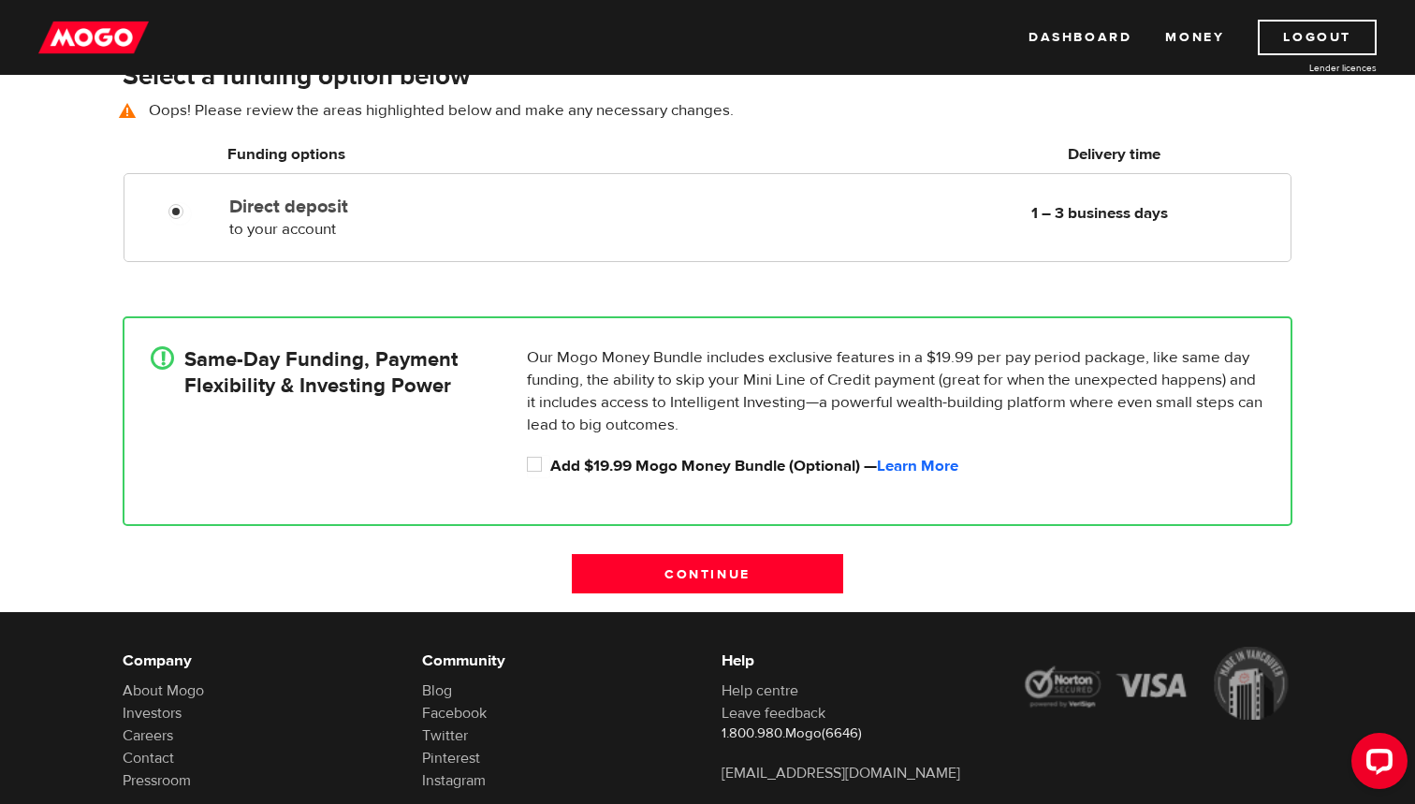
scroll to position [334, 0]
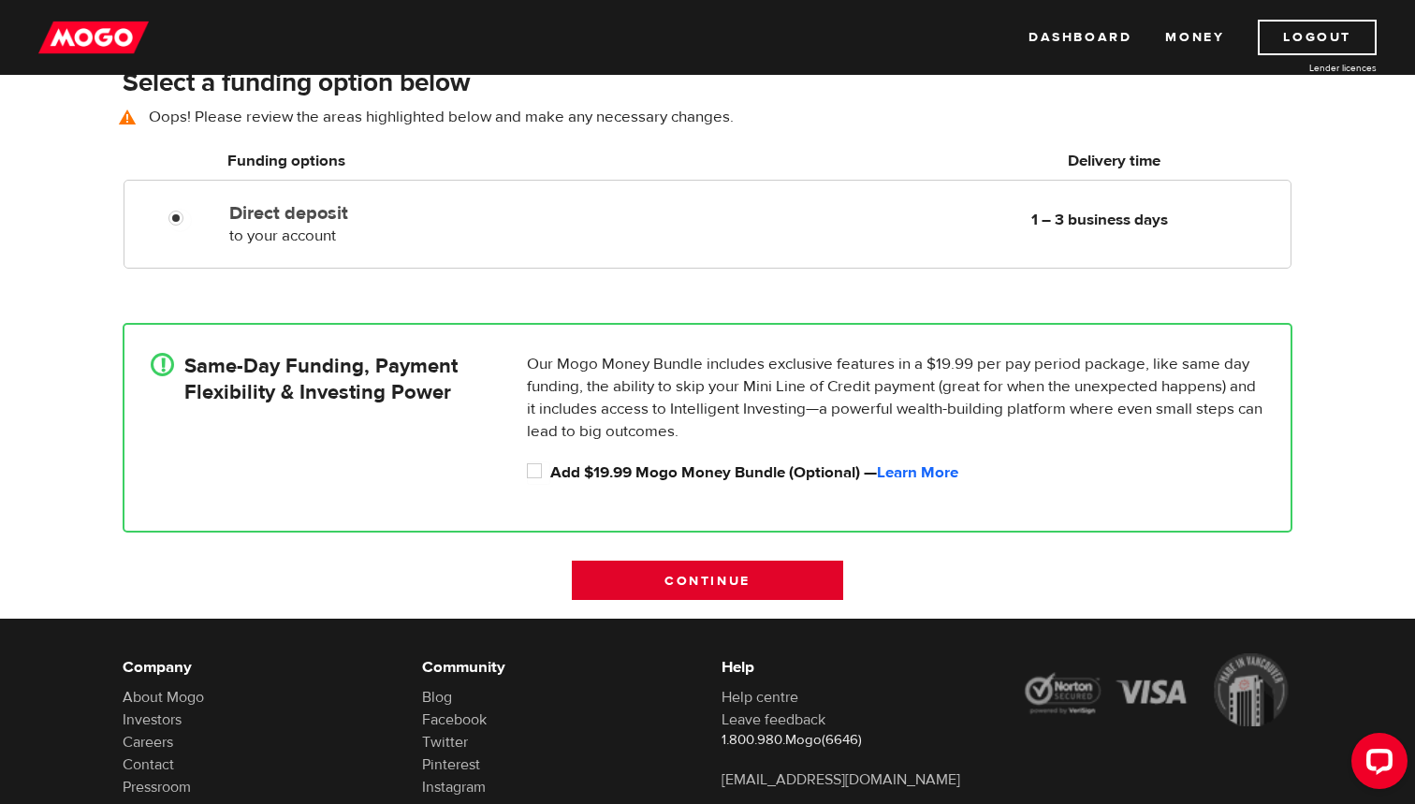
click at [705, 576] on input "Continue" at bounding box center [707, 580] width 271 height 39
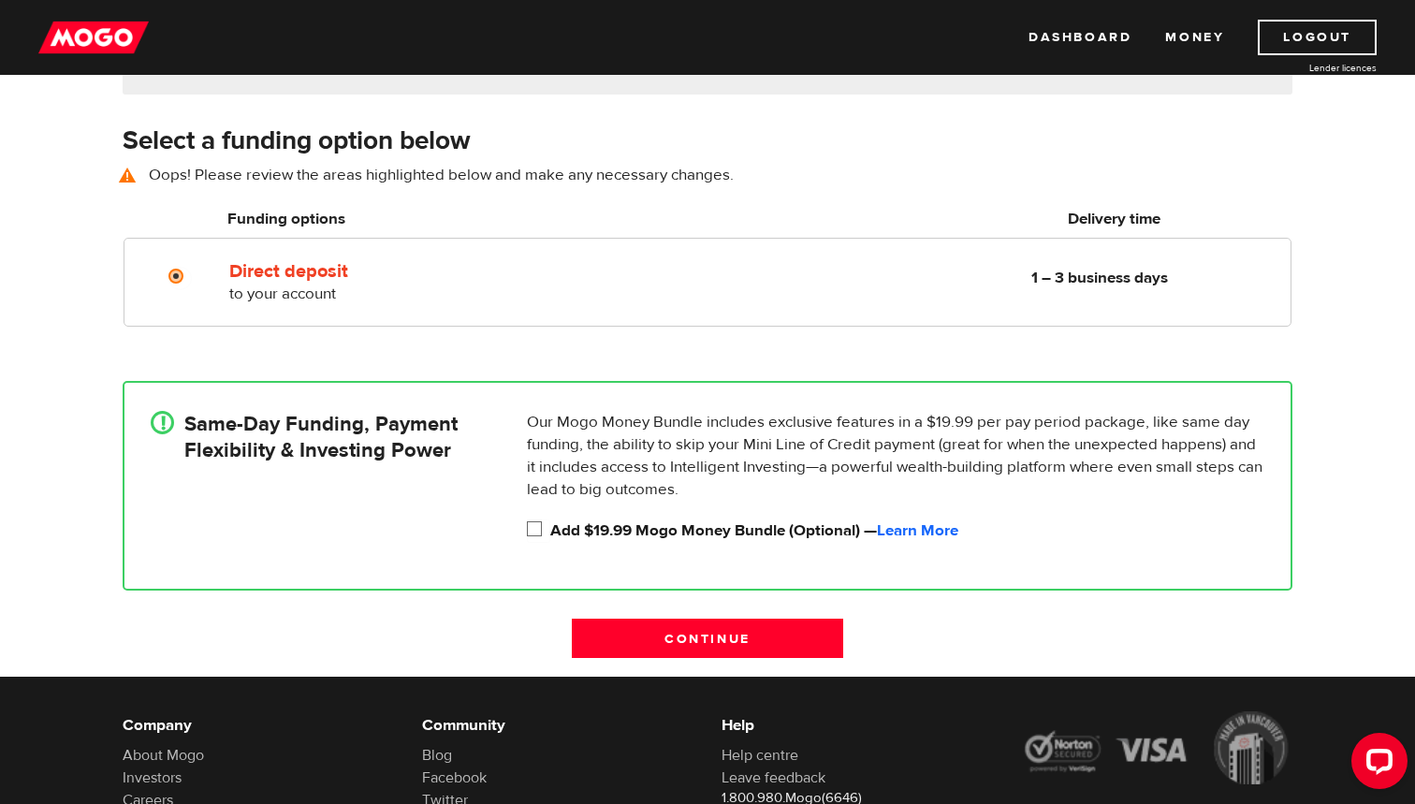
scroll to position [261, 0]
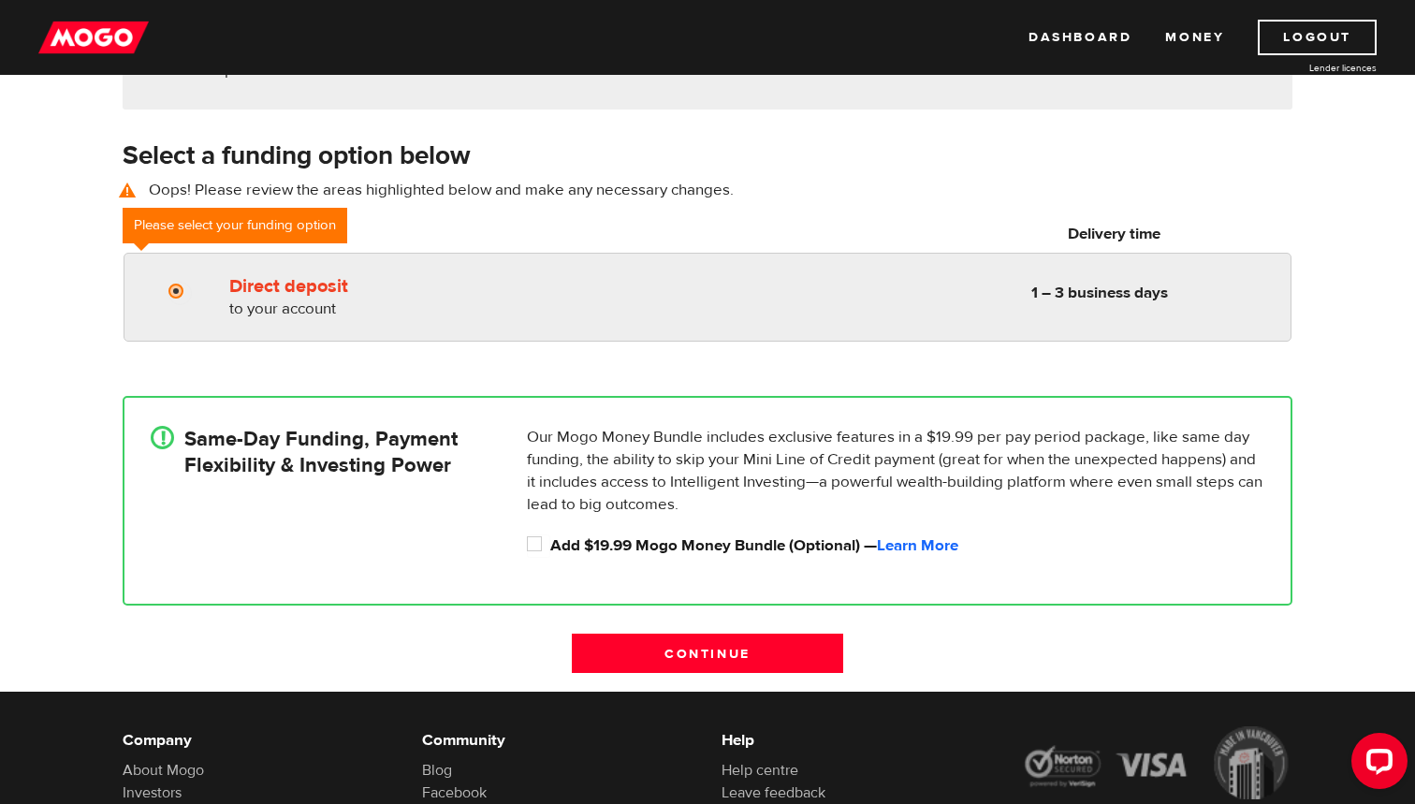
radio input "true"
click at [437, 302] on div "Direct deposit to your account Delivery in 1 – 3 business days" at bounding box center [445, 294] width 446 height 52
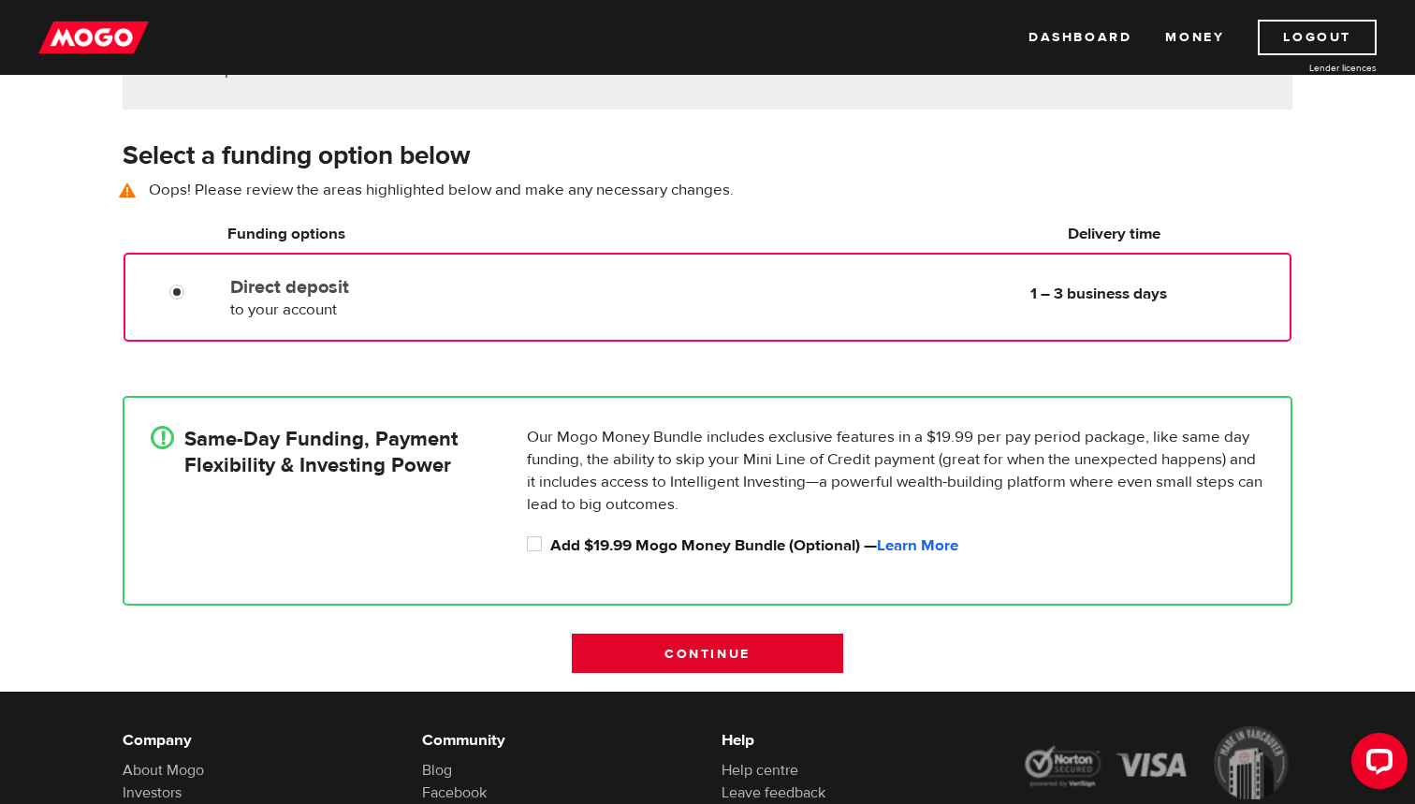
click at [664, 659] on input "Continue" at bounding box center [707, 653] width 271 height 39
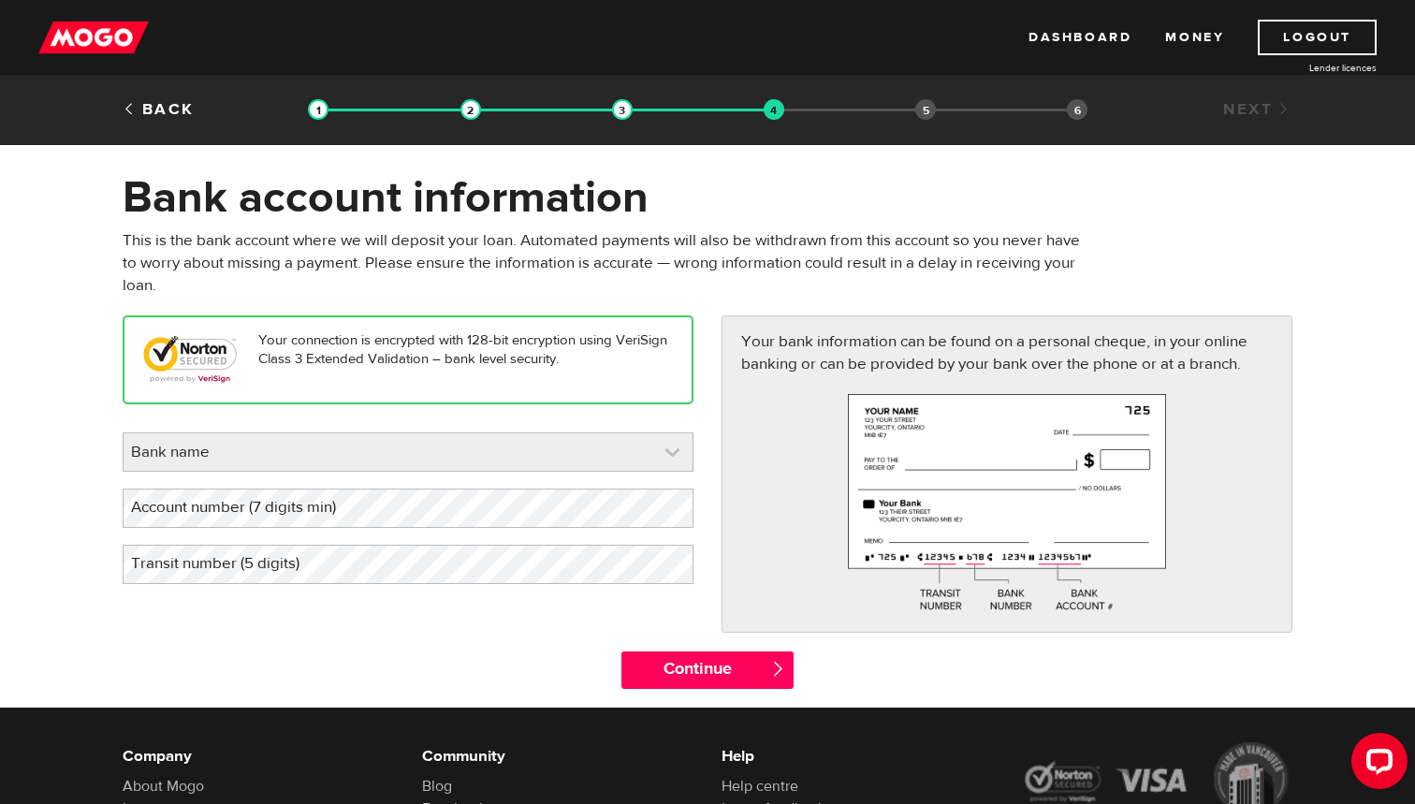
click at [541, 461] on link at bounding box center [408, 451] width 569 height 37
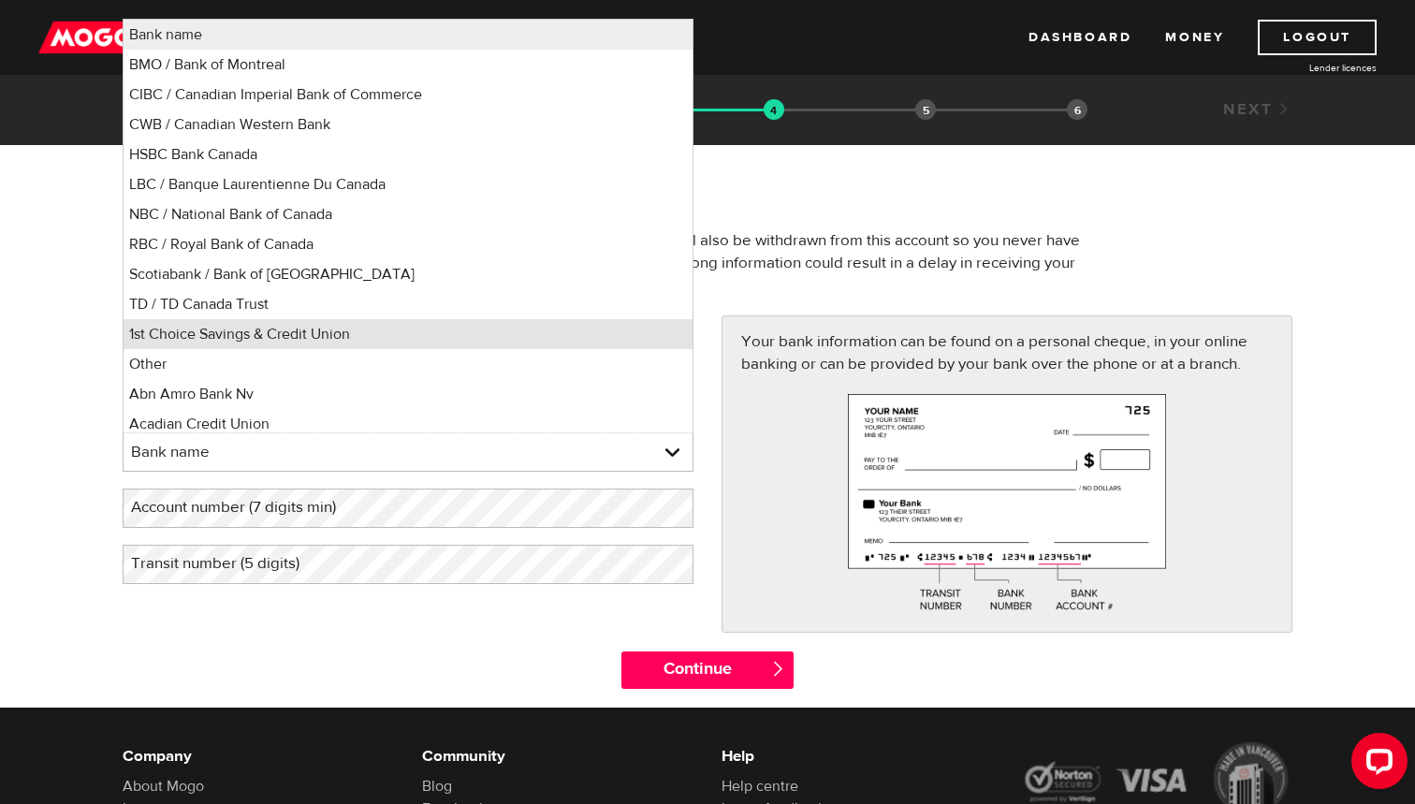
scroll to position [7, 0]
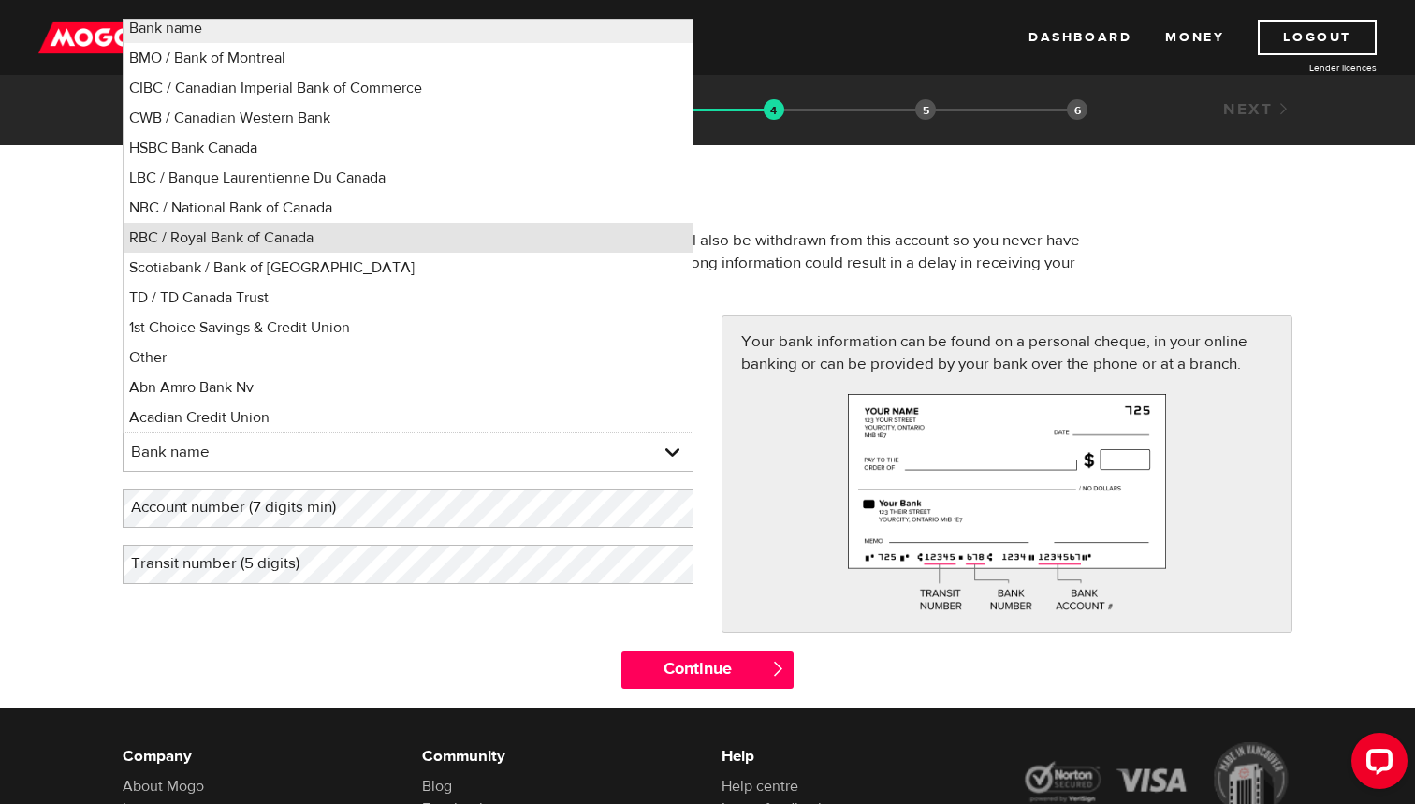
click at [268, 231] on li "RBC / Royal Bank of Canada" at bounding box center [408, 238] width 569 height 30
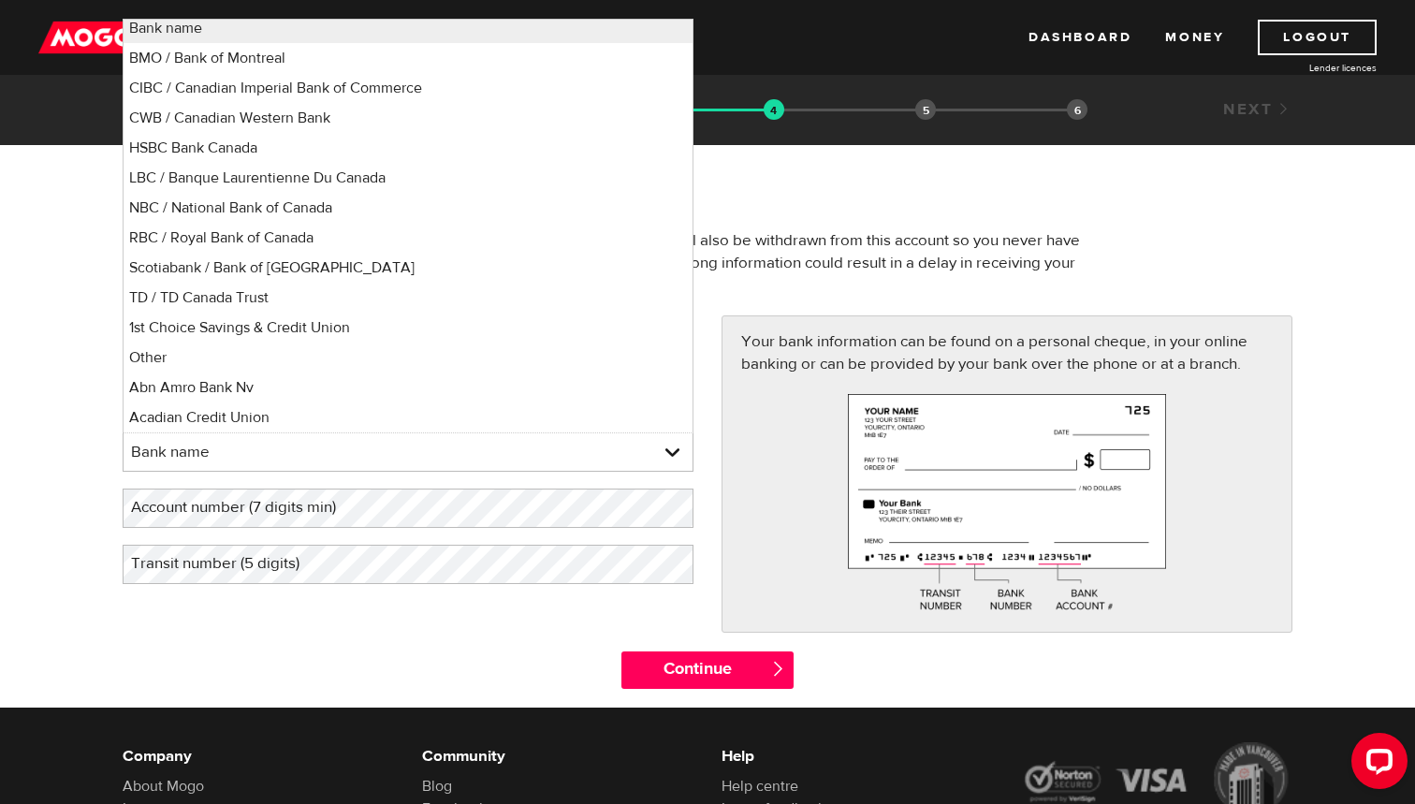
select select "8"
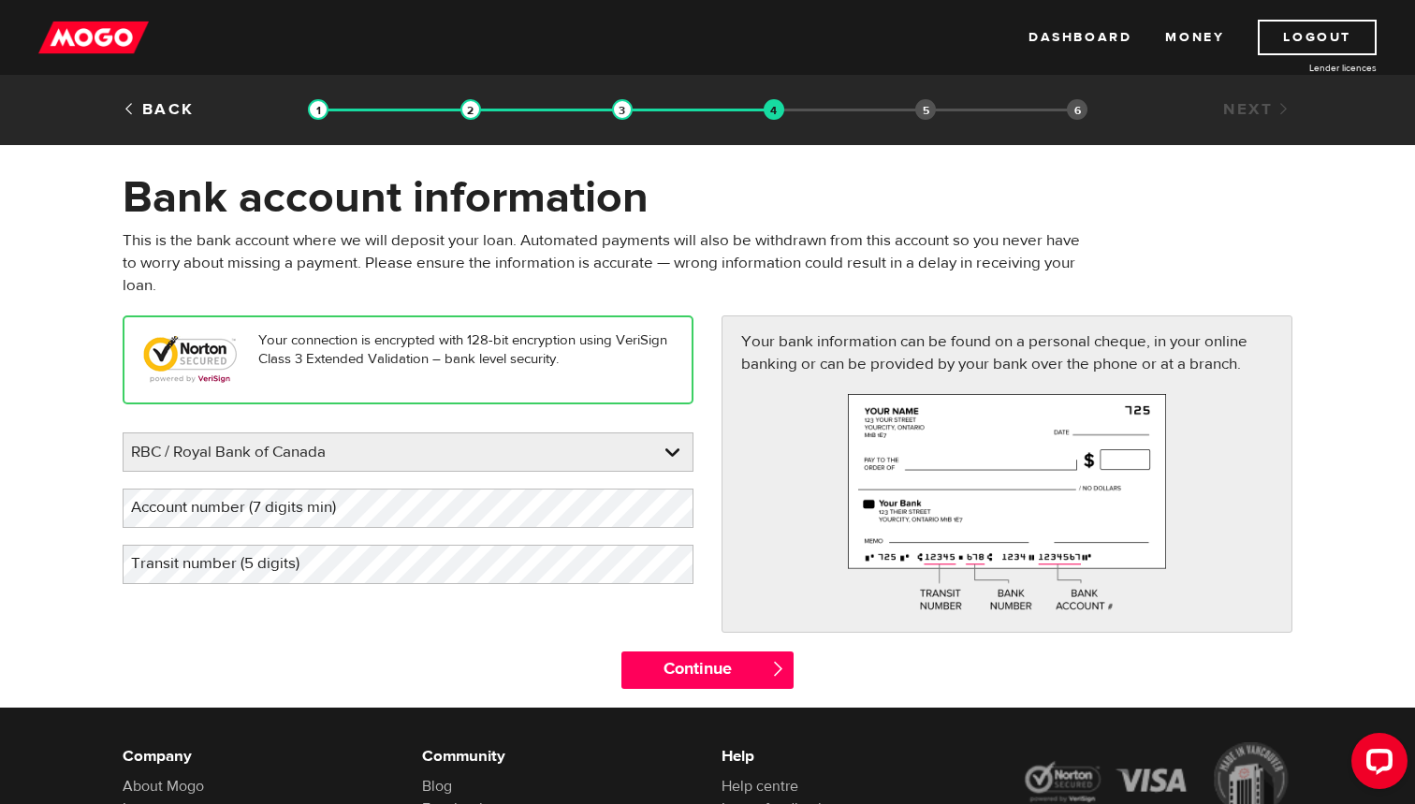
click at [238, 504] on label "Account number (7 digits min)" at bounding box center [249, 508] width 252 height 38
click at [256, 557] on label "Transit number (5 digits)" at bounding box center [230, 564] width 215 height 38
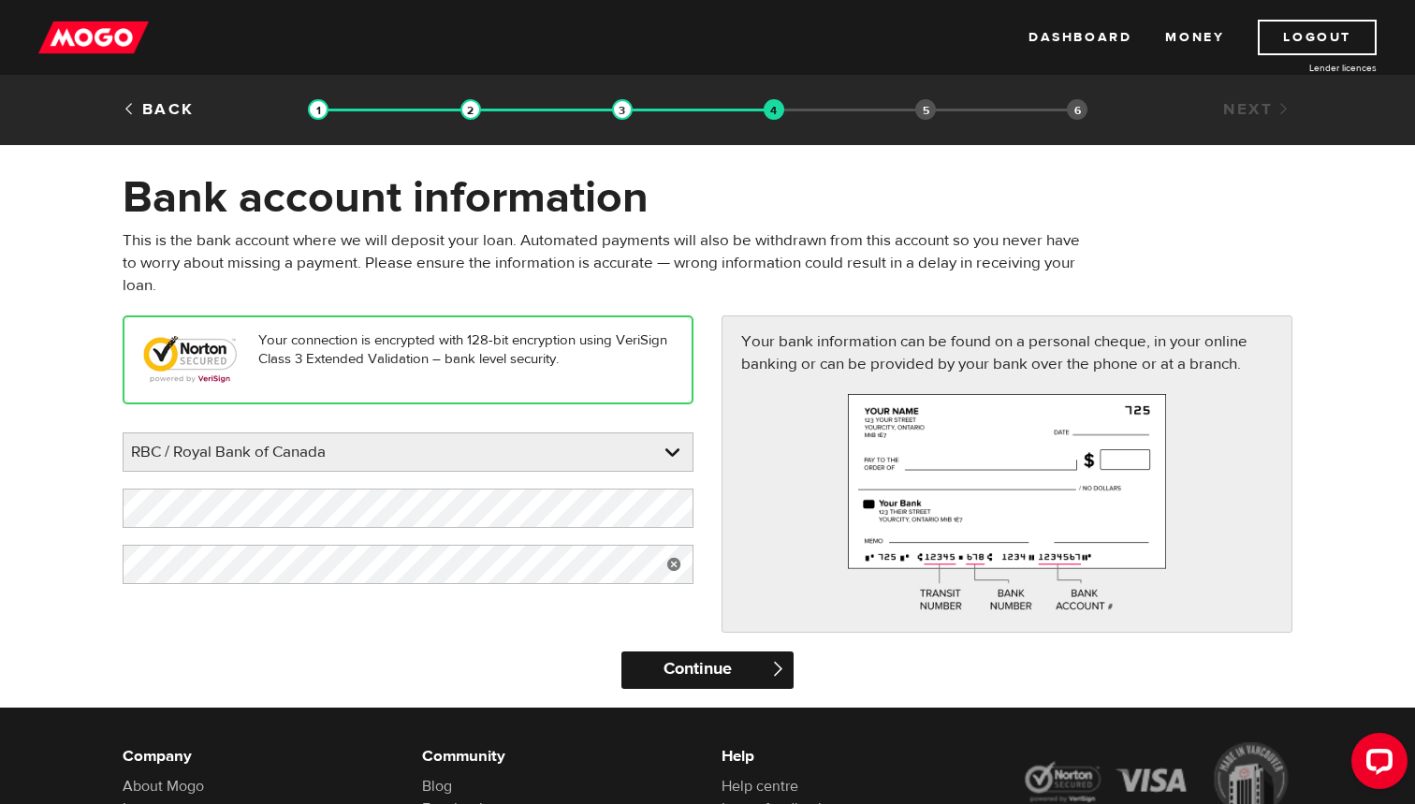
click at [649, 657] on input "Continue" at bounding box center [707, 670] width 171 height 37
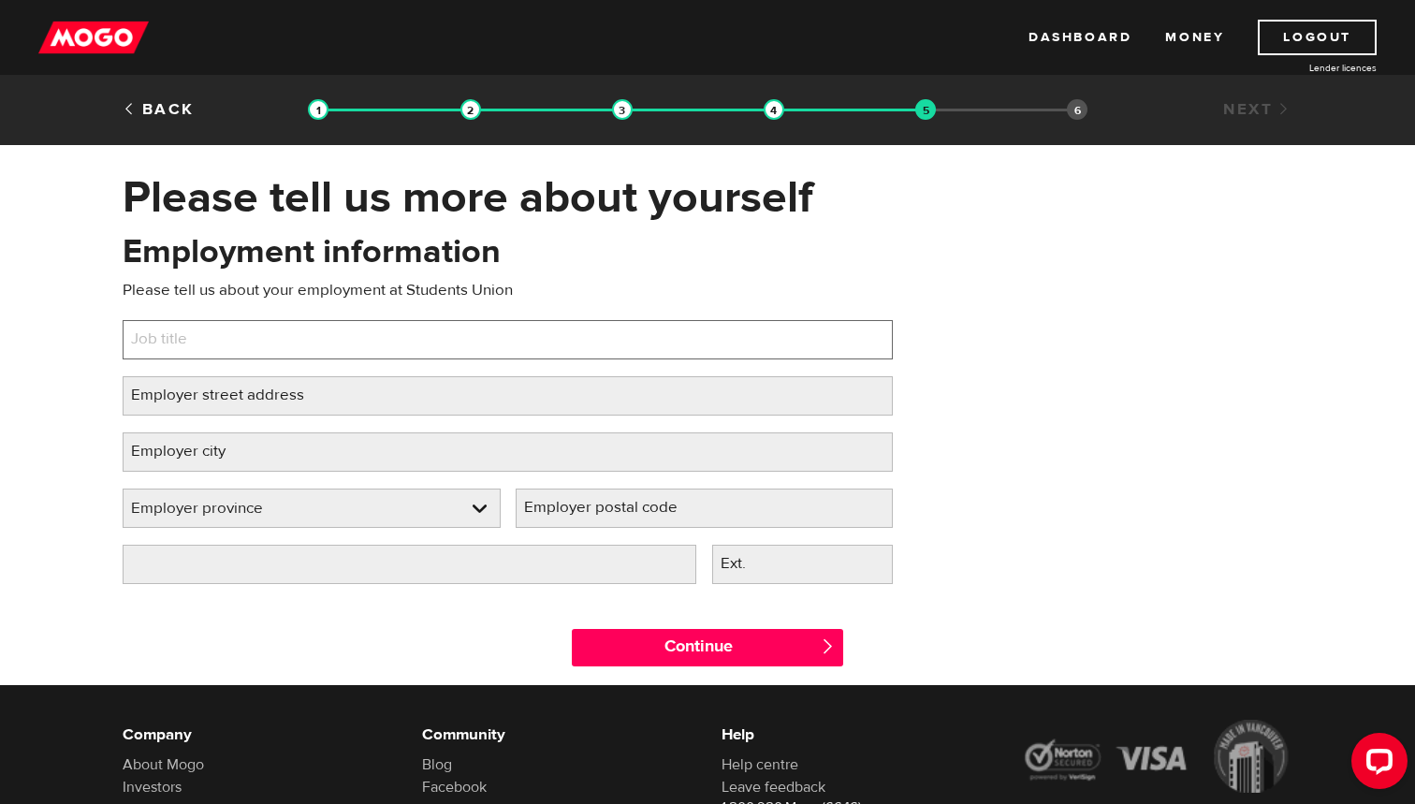
click at [563, 323] on input "Job title" at bounding box center [508, 339] width 770 height 39
type input "Event Staff"
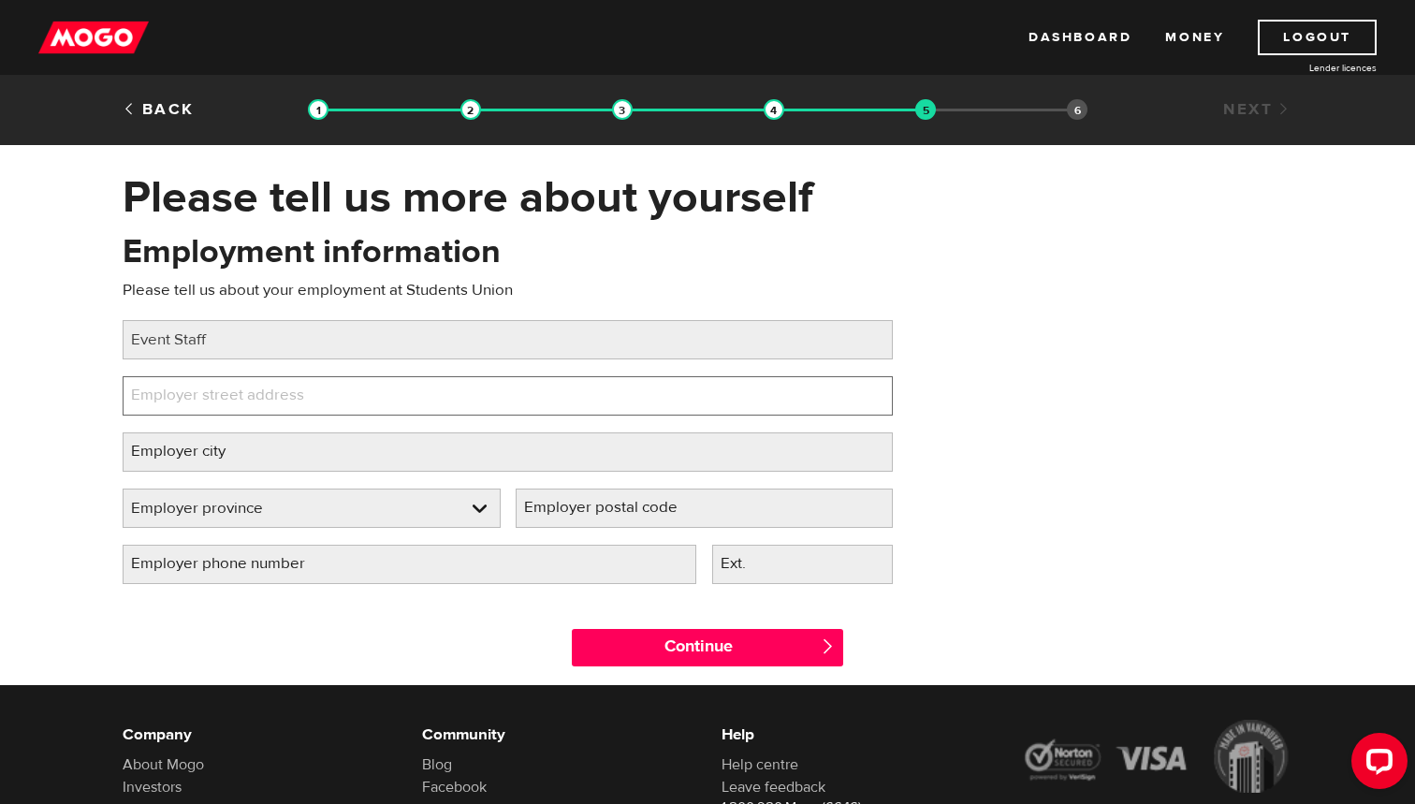
type input "v"
paste input "[GEOGRAPHIC_DATA] [STREET_ADDRESS]"
type input "[GEOGRAPHIC_DATA] [STREET_ADDRESS]"
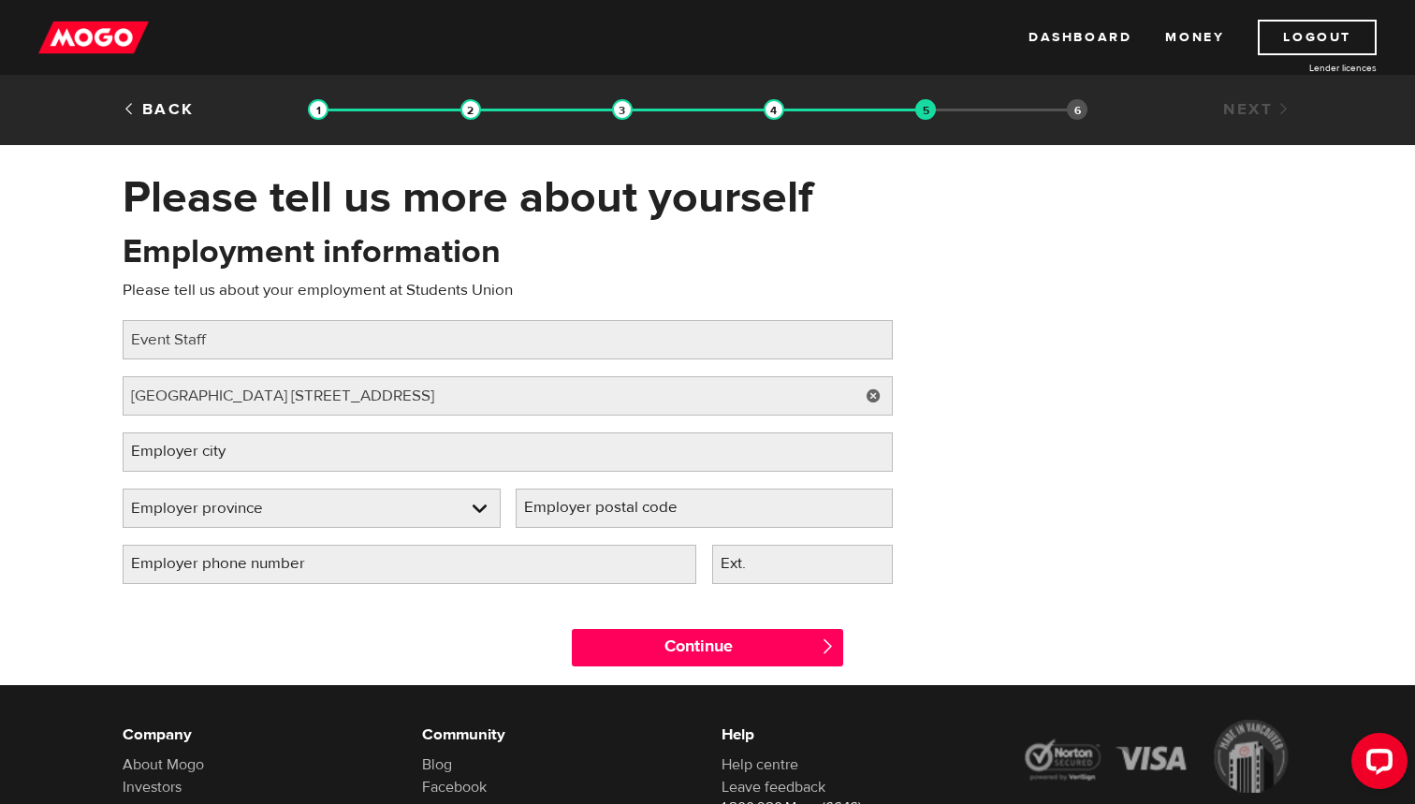
click at [446, 432] on div "Employment information Please tell us about your employment at Students Union J…" at bounding box center [508, 415] width 799 height 372
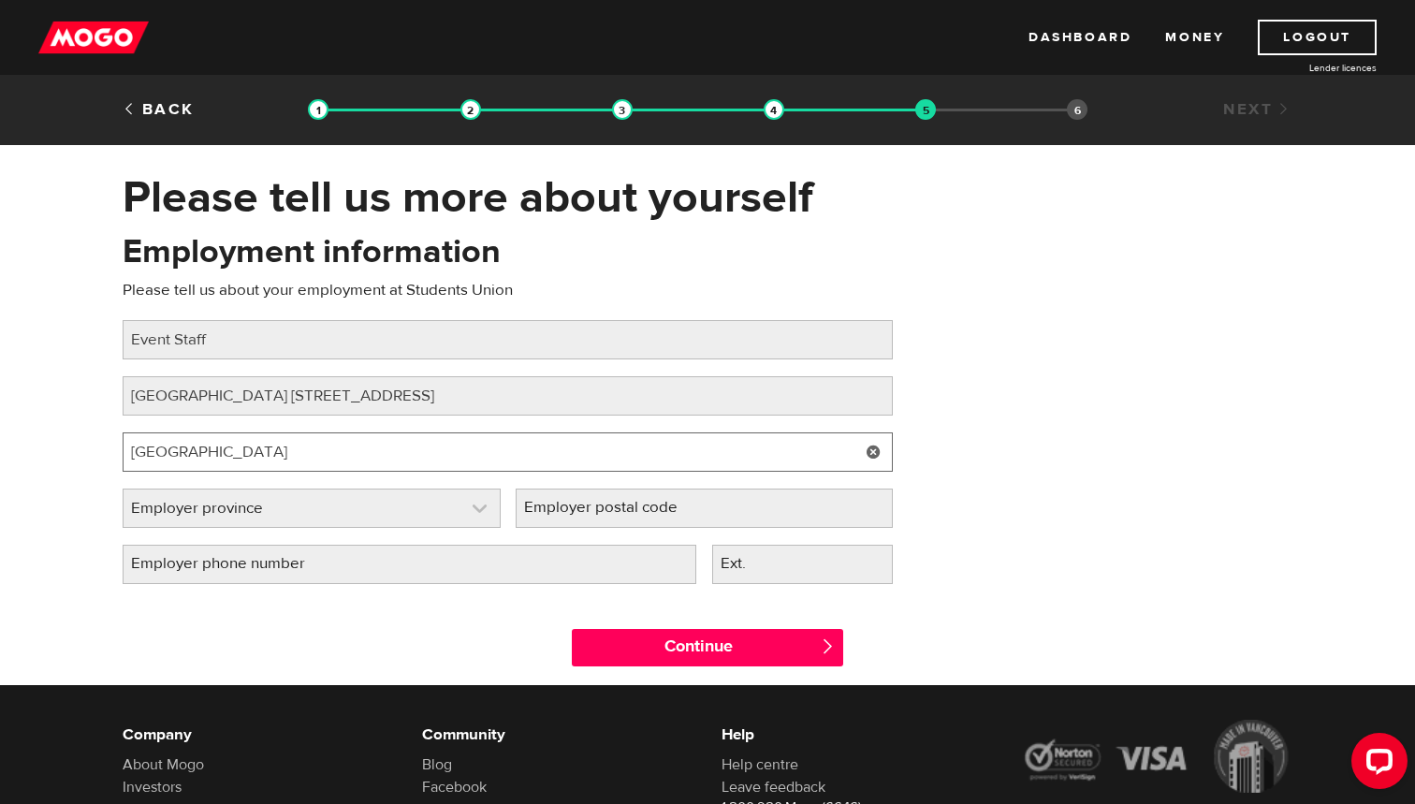
type input "Calgary"
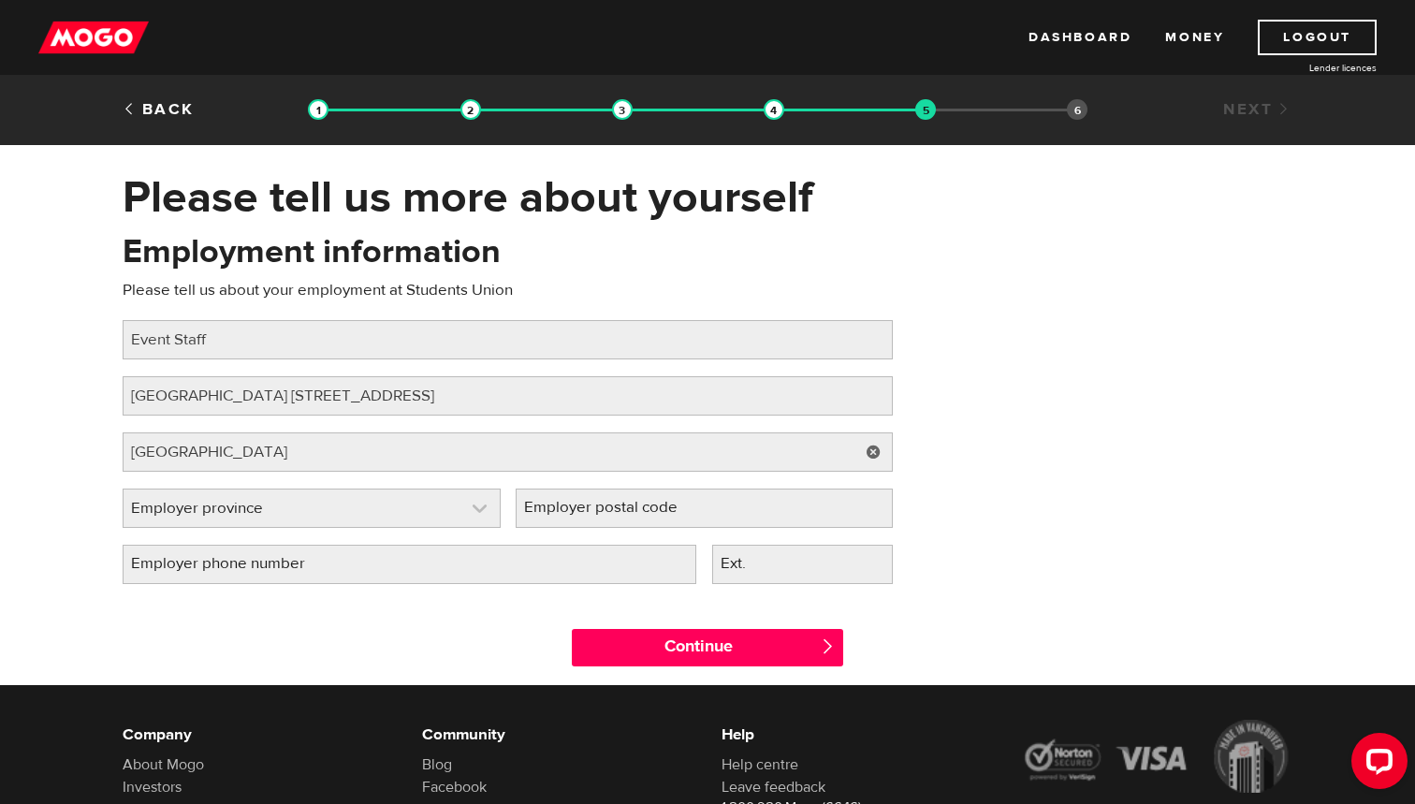
click at [398, 503] on link at bounding box center [312, 508] width 376 height 37
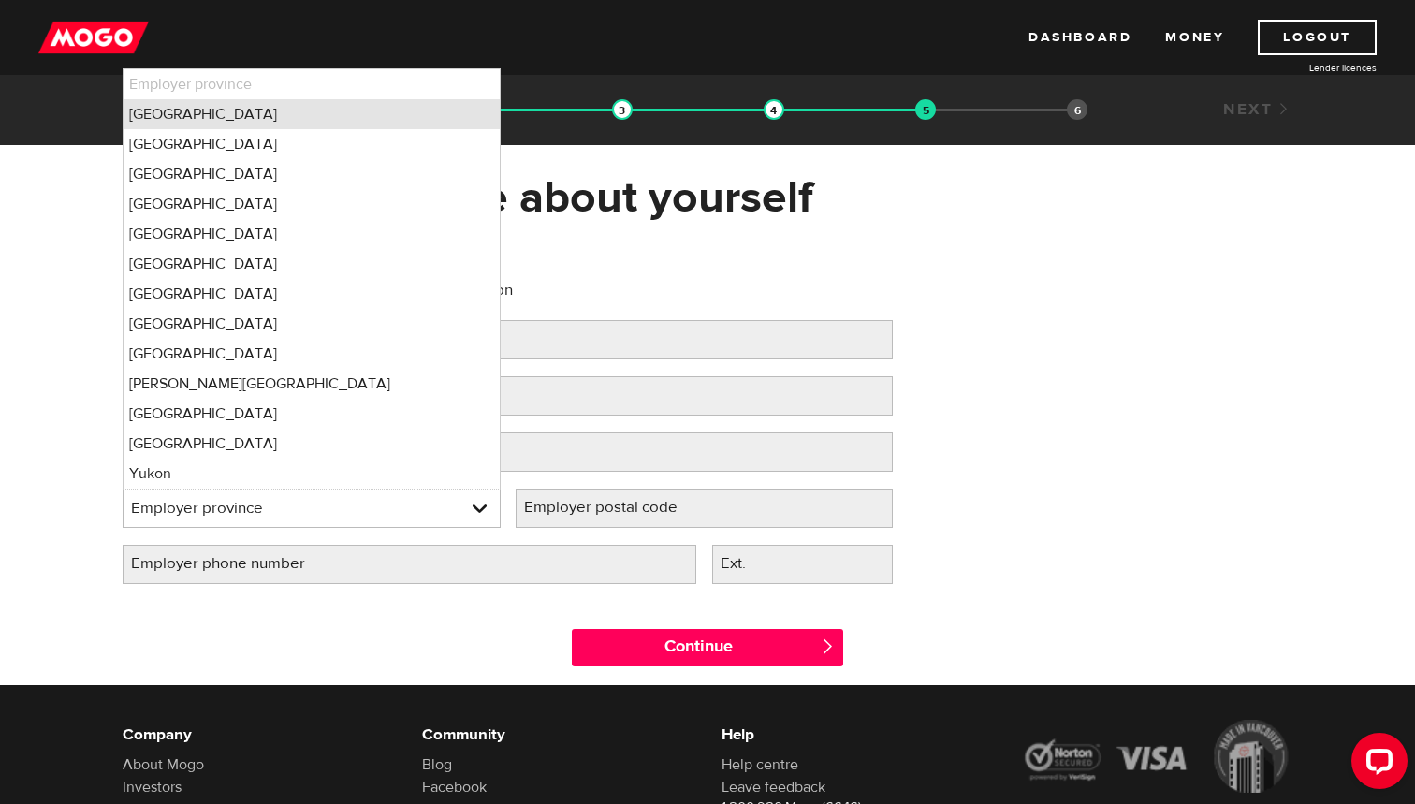
click at [372, 117] on li "Alberta" at bounding box center [312, 114] width 376 height 30
select select "AB"
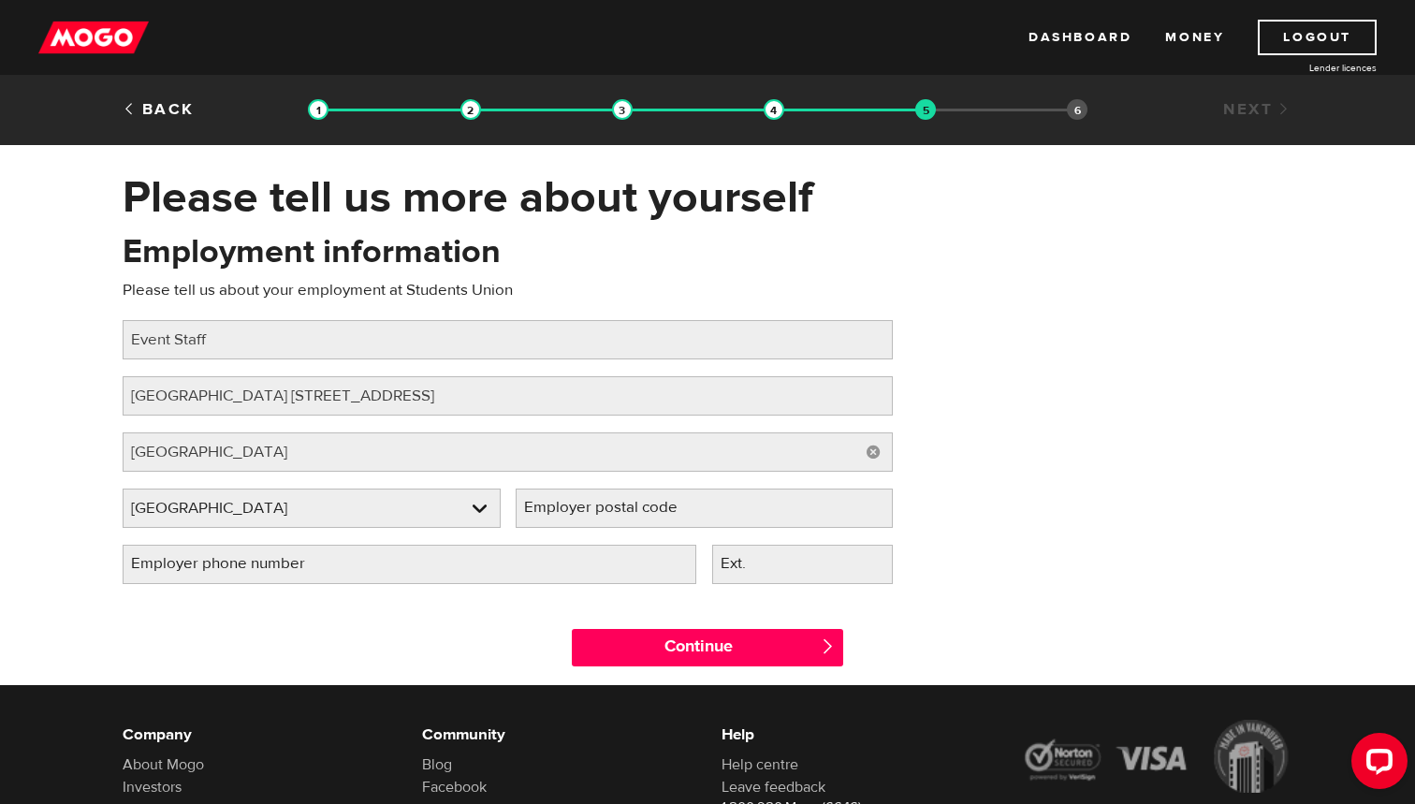
click at [564, 506] on label "Employer postal code" at bounding box center [616, 508] width 200 height 38
click at [564, 506] on input "Employer postal code" at bounding box center [705, 508] width 378 height 39
type input "T"
type input "T2N1N4"
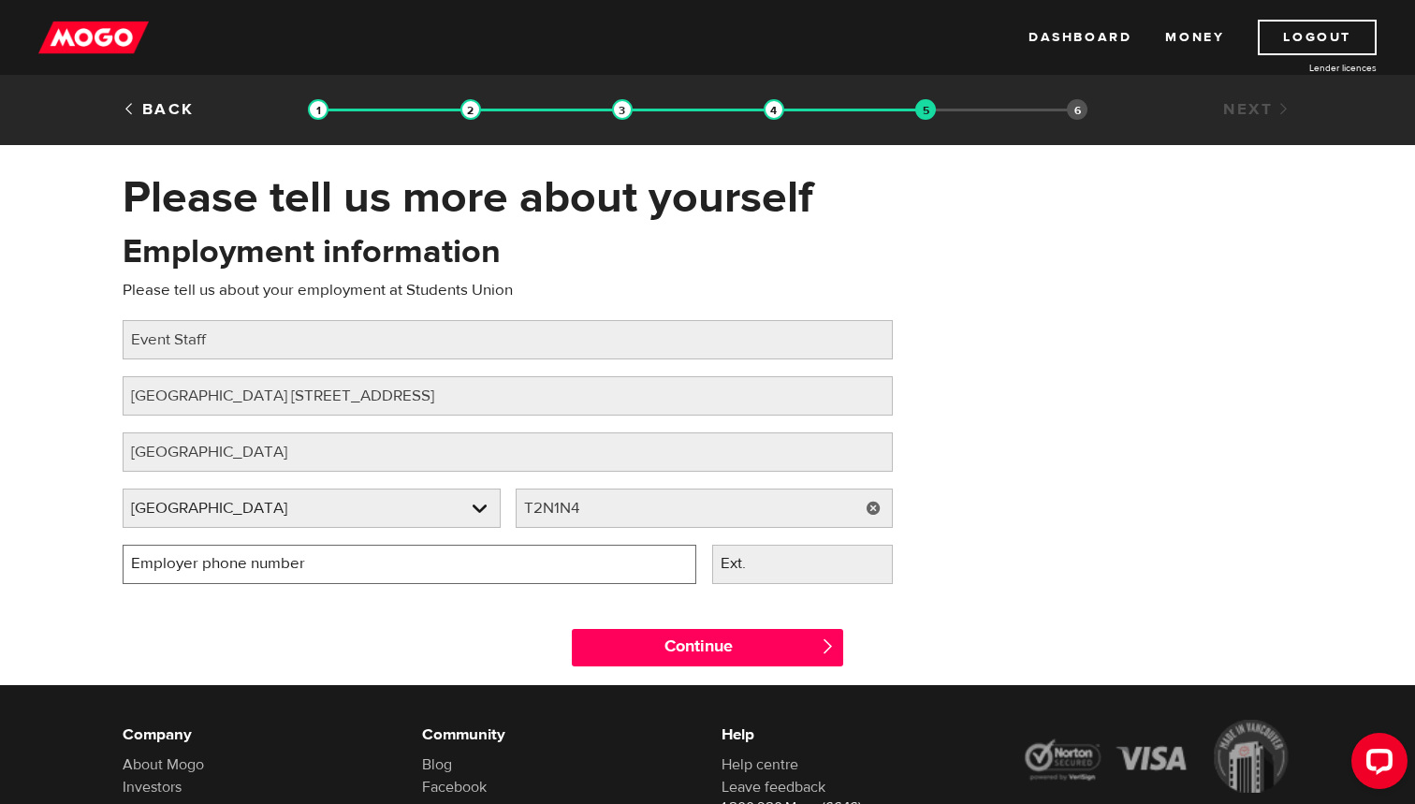
click at [443, 557] on input "Employer phone number" at bounding box center [410, 564] width 574 height 39
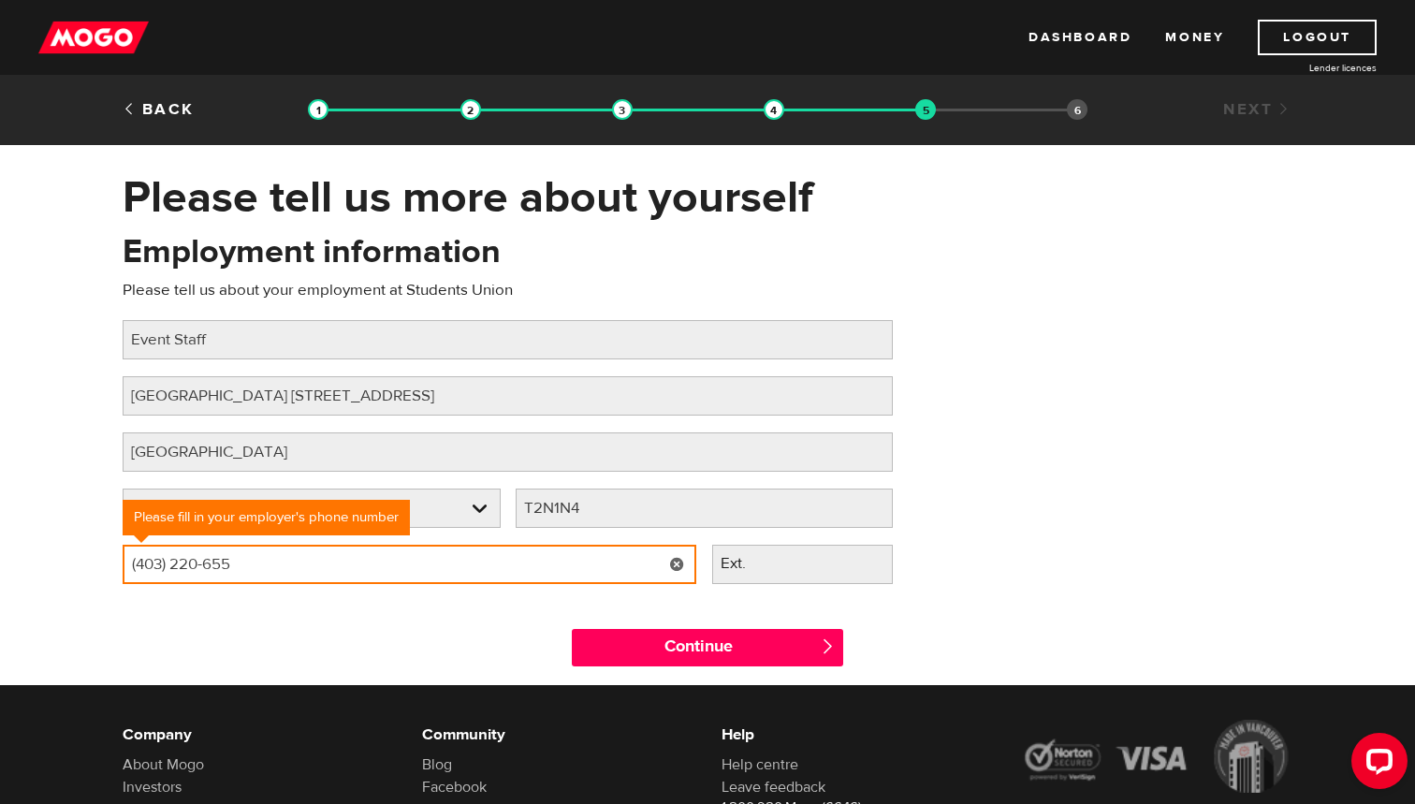
type input "(403) 220-6551"
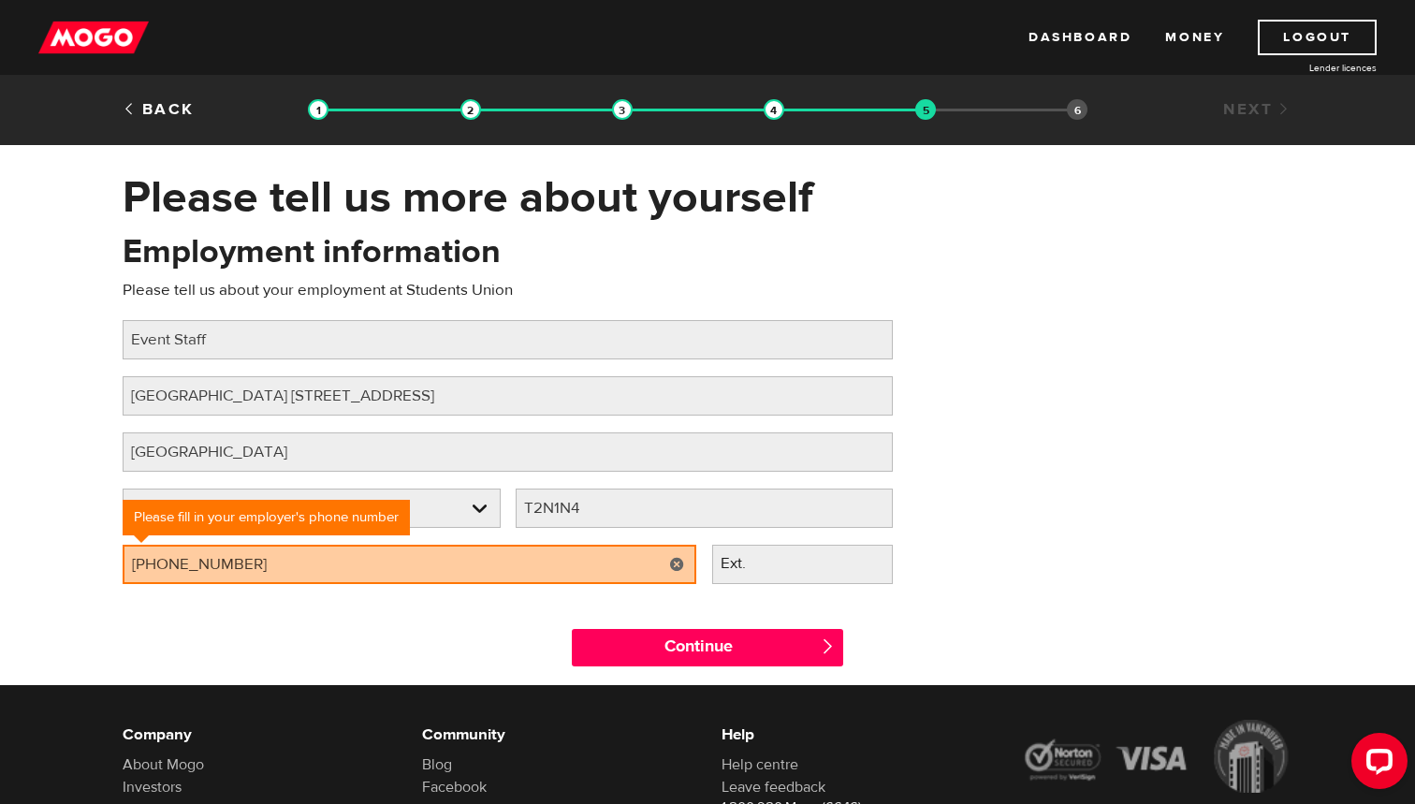
click at [751, 567] on label "Ext." at bounding box center [748, 564] width 72 height 38
click at [751, 567] on input "Ext." at bounding box center [803, 564] width 182 height 39
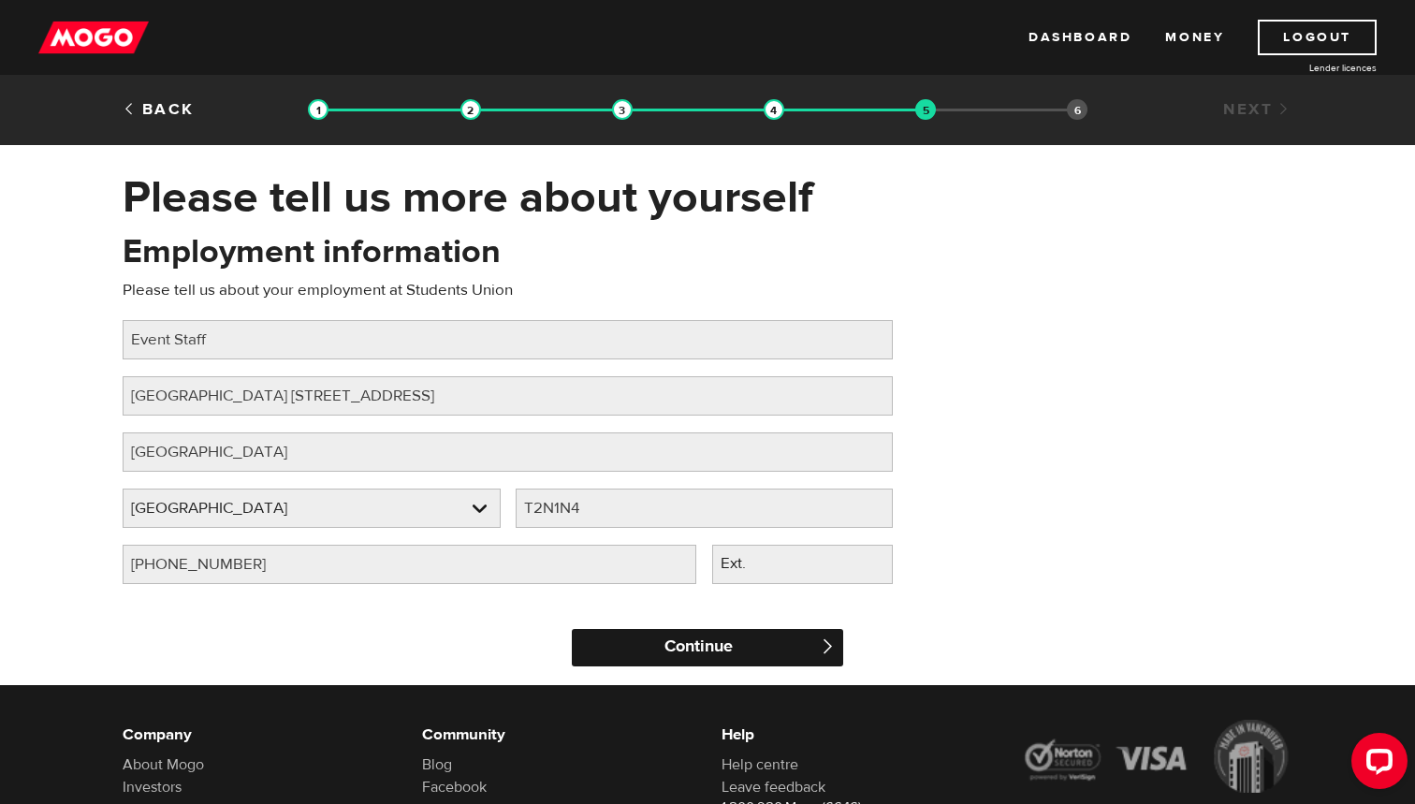
click at [753, 641] on input "Continue" at bounding box center [707, 647] width 271 height 37
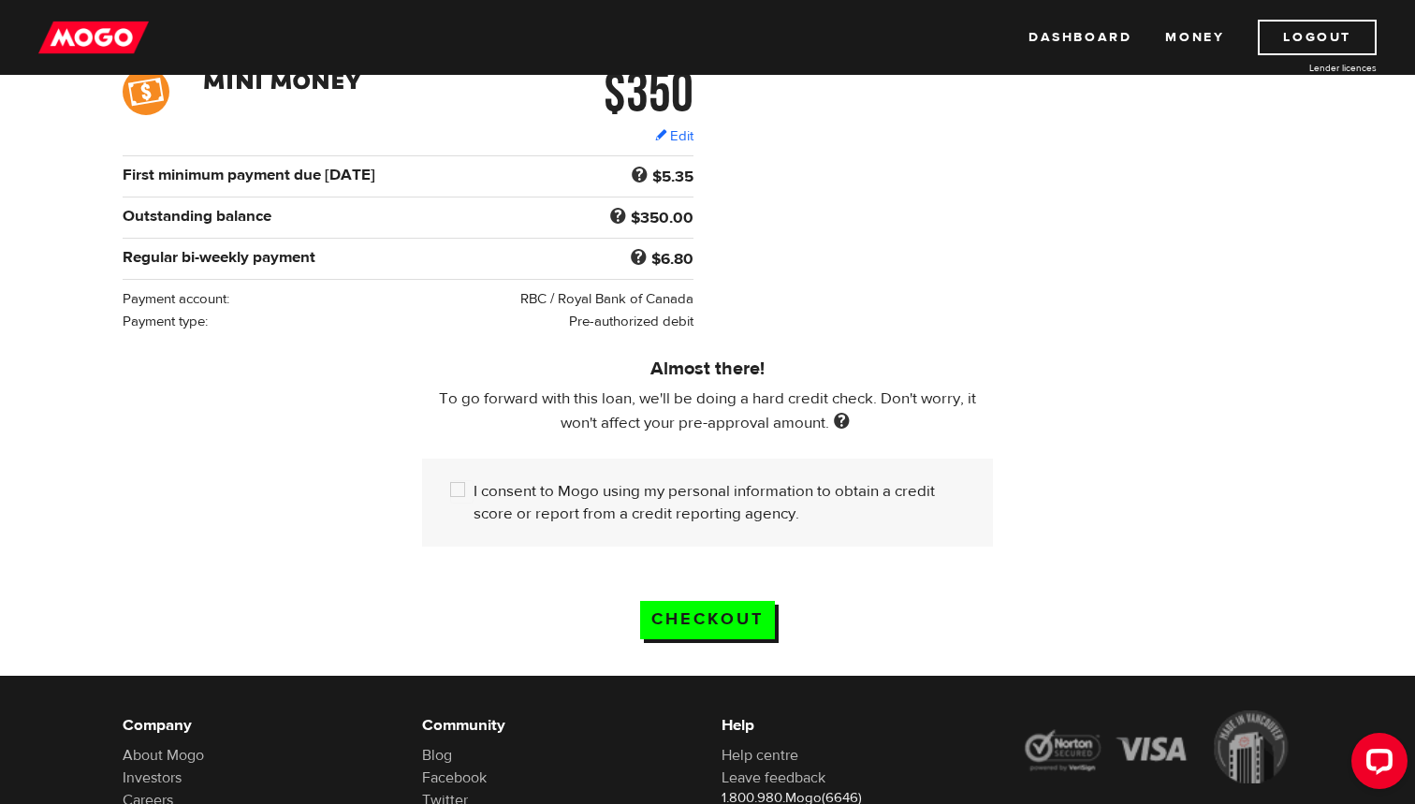
scroll to position [310, 0]
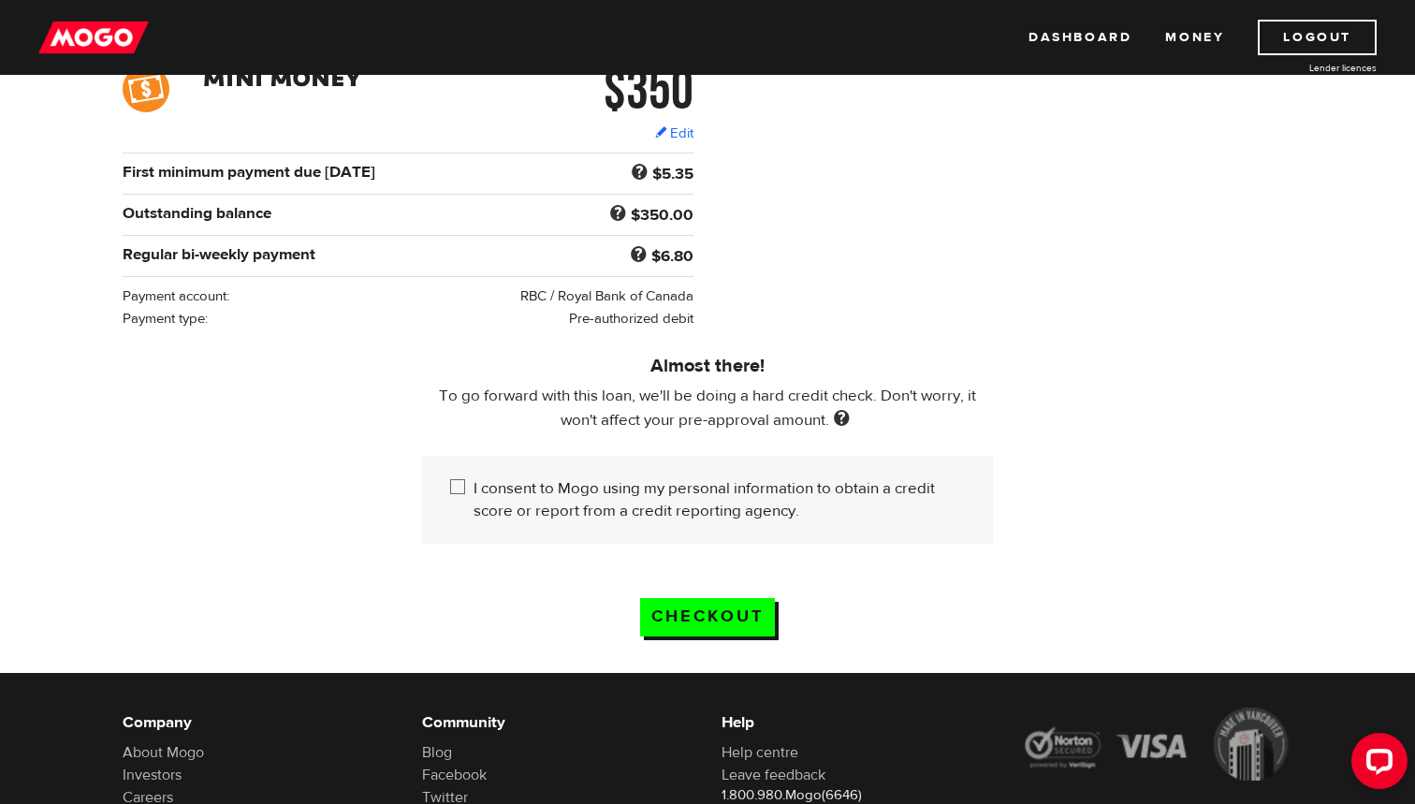
click at [608, 510] on label "I consent to Mogo using my personal information to obtain a credit score or rep…" at bounding box center [719, 499] width 491 height 45
click at [474, 501] on input "I consent to Mogo using my personal information to obtain a credit score or rep…" at bounding box center [461, 488] width 23 height 23
checkbox input "true"
click at [731, 623] on input "Checkout" at bounding box center [707, 617] width 135 height 38
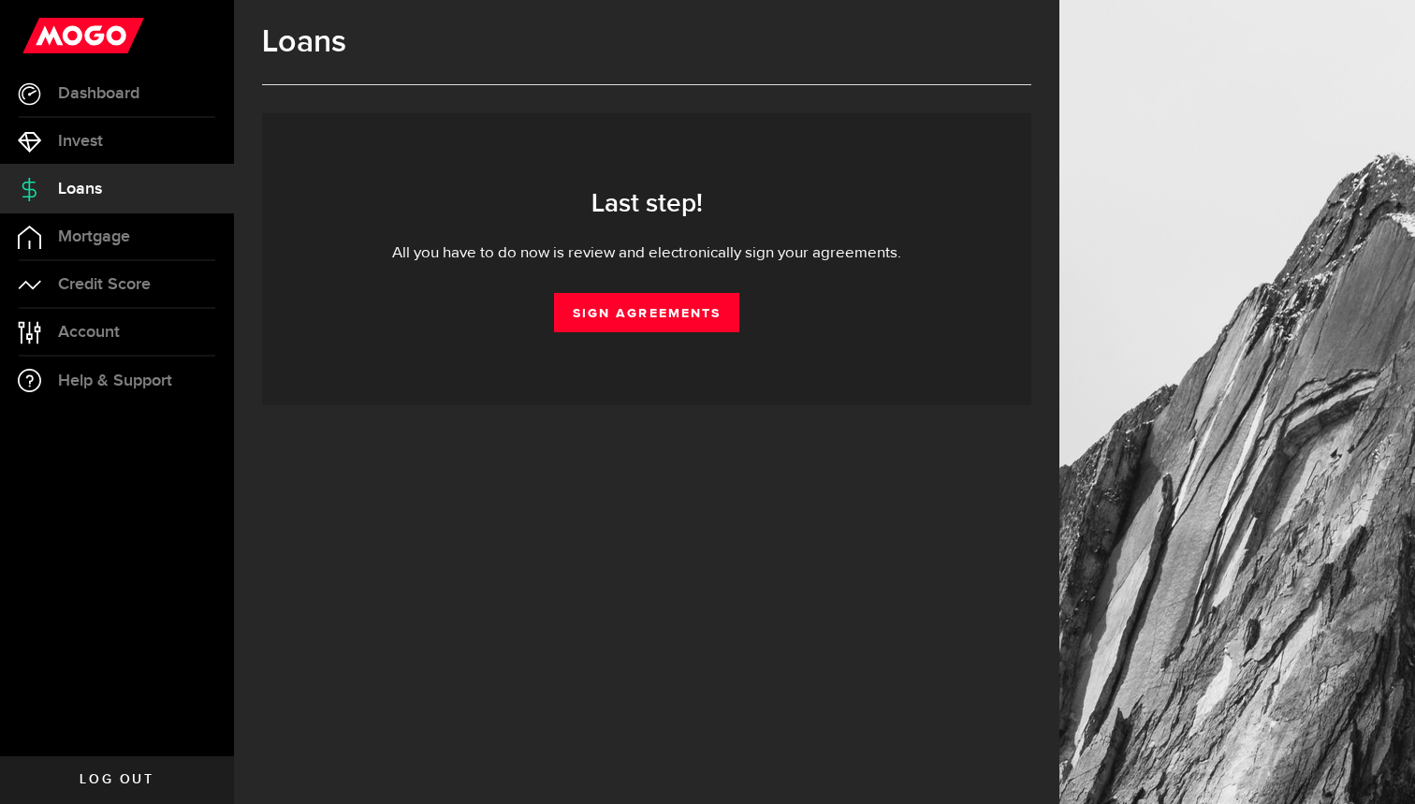
click at [687, 336] on div "Last step! All you have to do now is review and electronically sign your agreem…" at bounding box center [646, 259] width 769 height 292
click at [687, 333] on div "Last step! All you have to do now is review and electronically sign your agreem…" at bounding box center [646, 259] width 769 height 292
click at [687, 320] on link "Sign Agreements" at bounding box center [646, 312] width 185 height 39
